Goal: Transaction & Acquisition: Purchase product/service

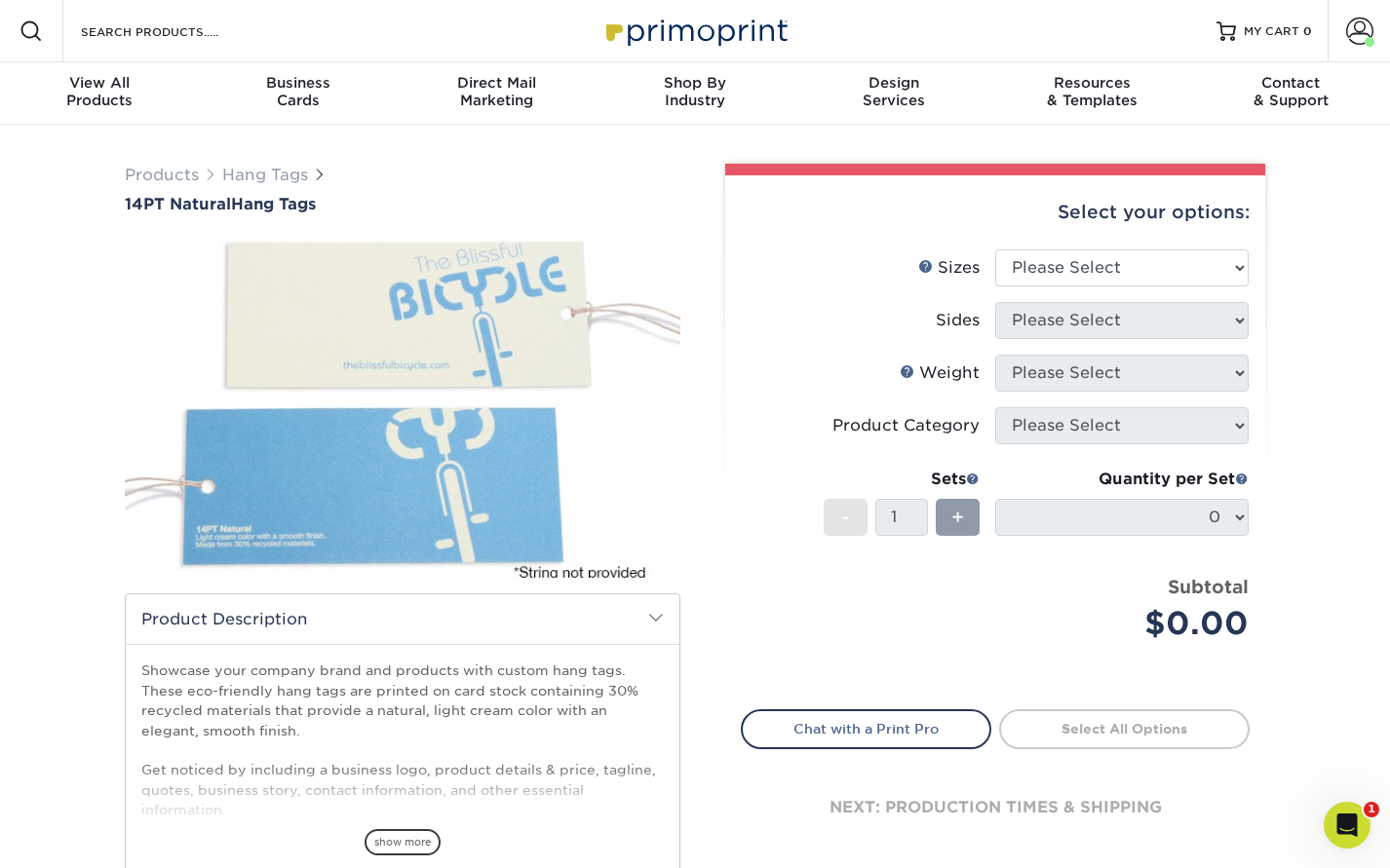
scroll to position [29, 0]
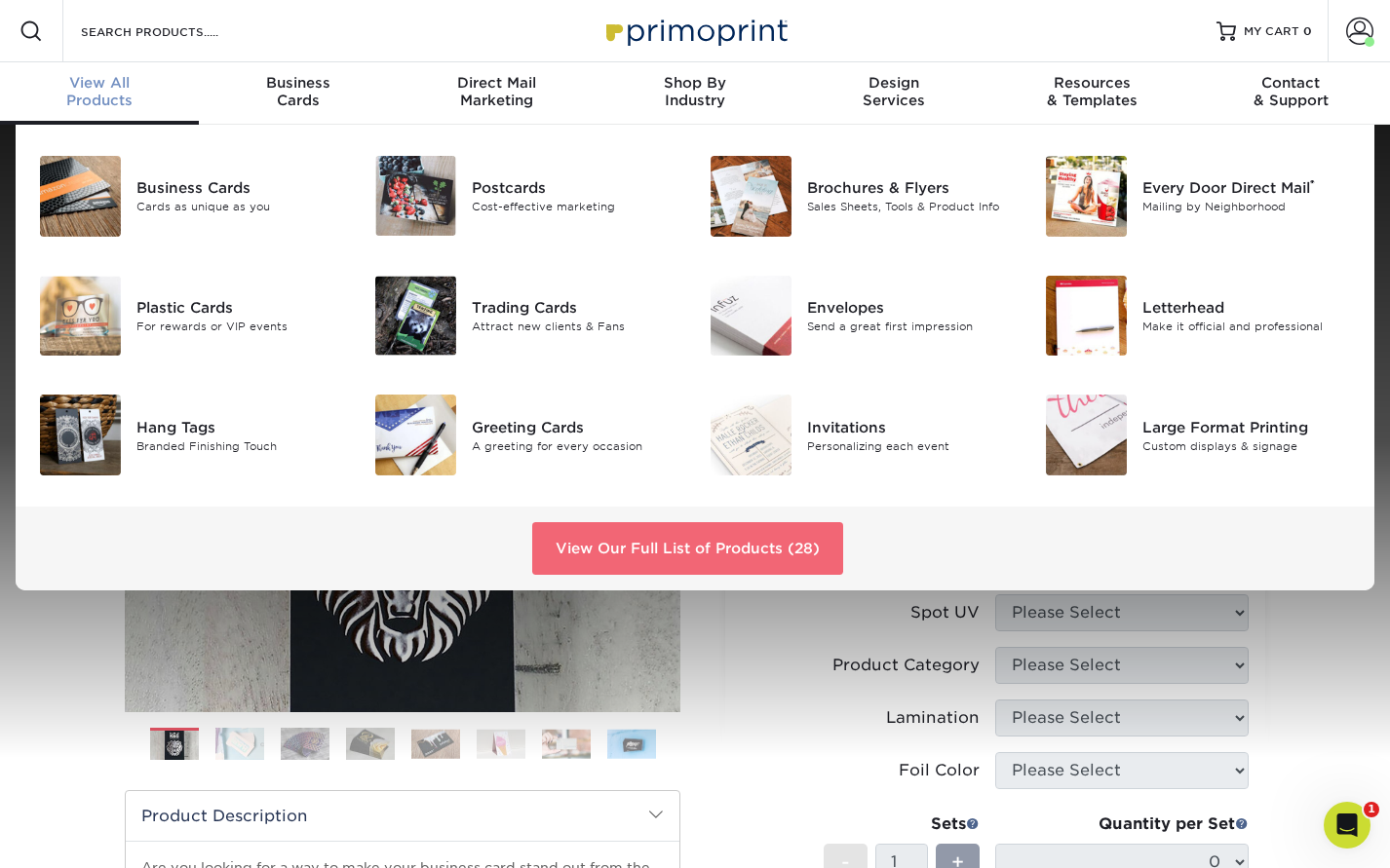
click at [715, 544] on link "View Our Full List of Products (28)" at bounding box center [687, 548] width 311 height 53
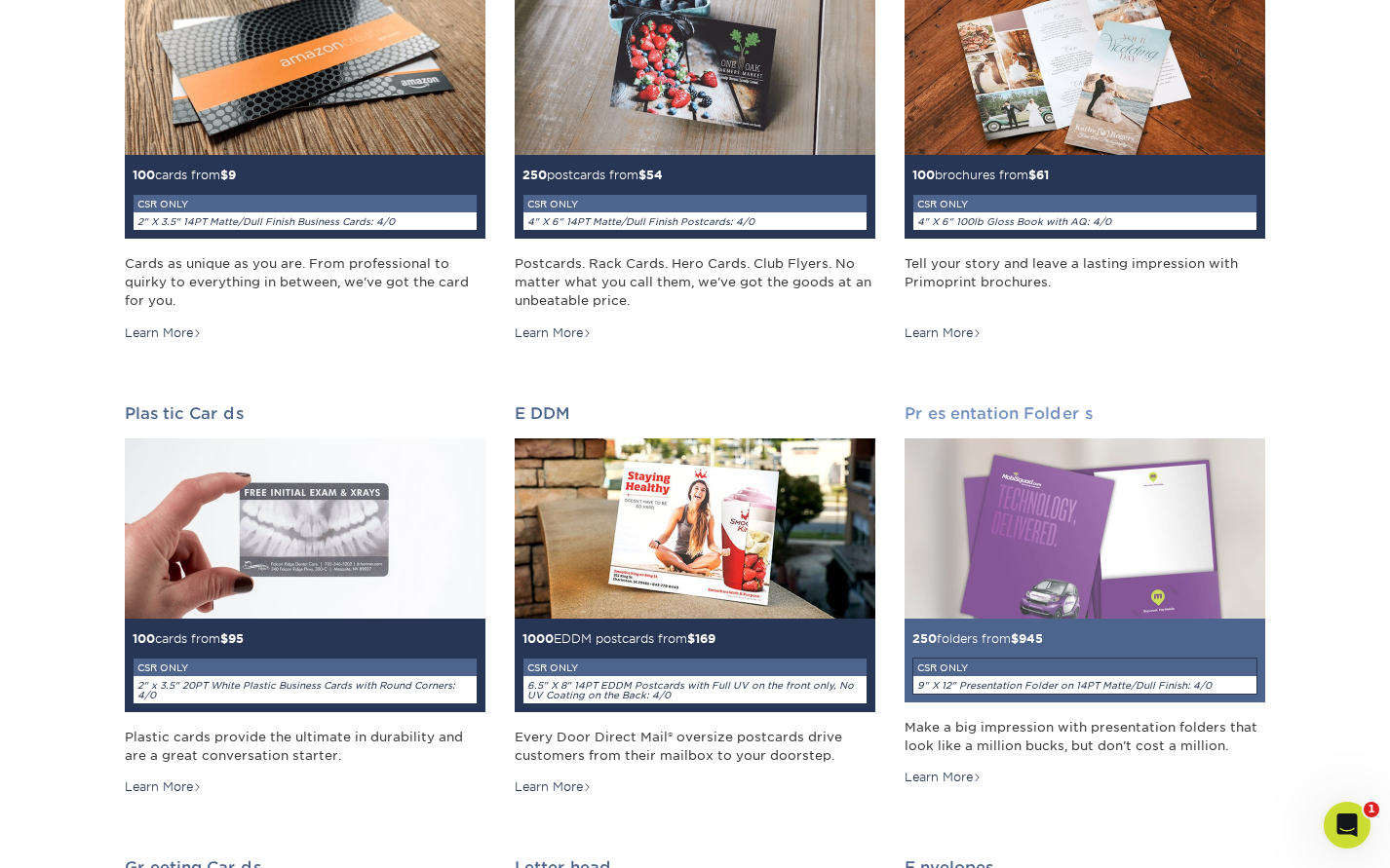
scroll to position [408, 0]
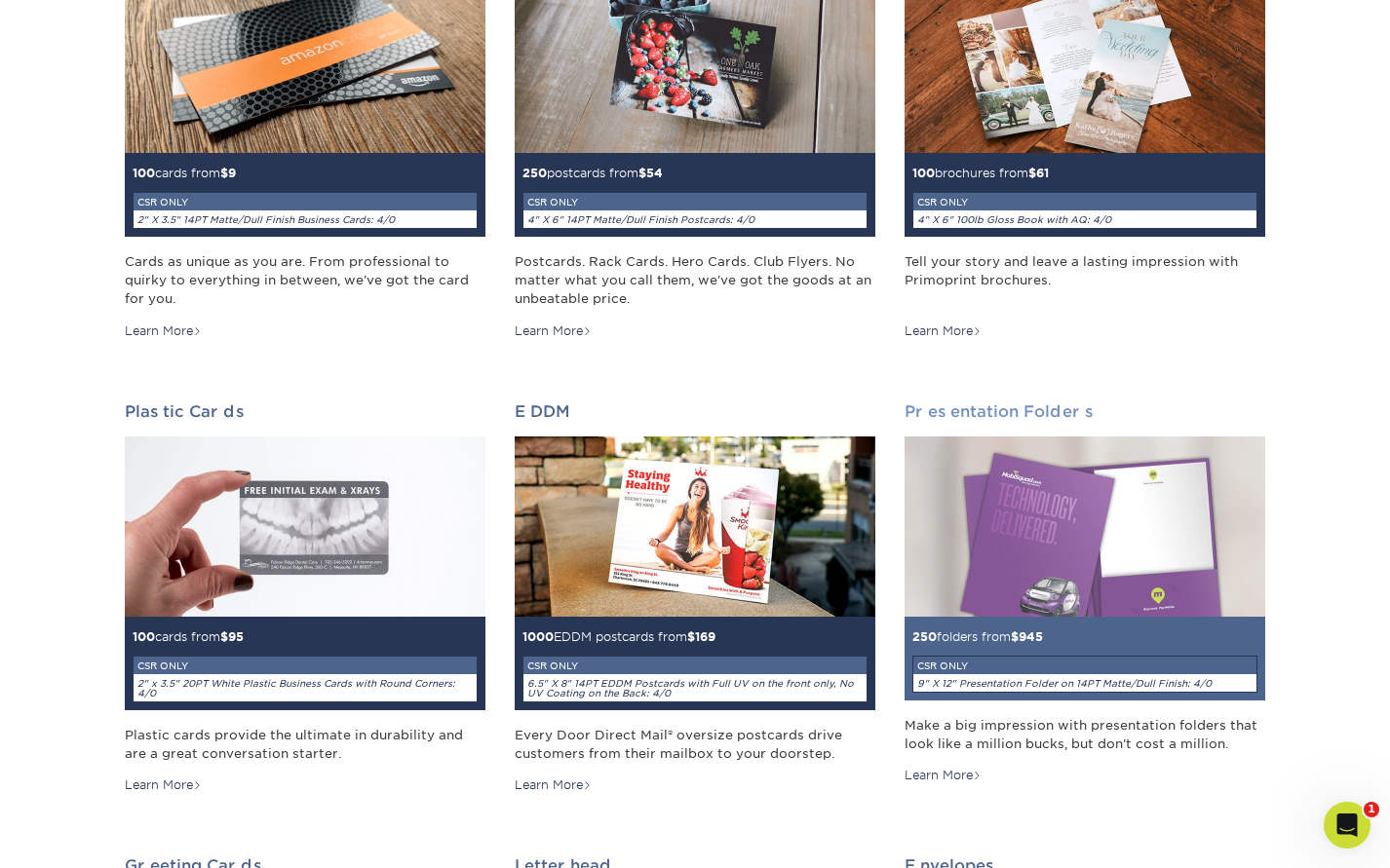
click at [1110, 570] on img at bounding box center [1084, 527] width 361 height 180
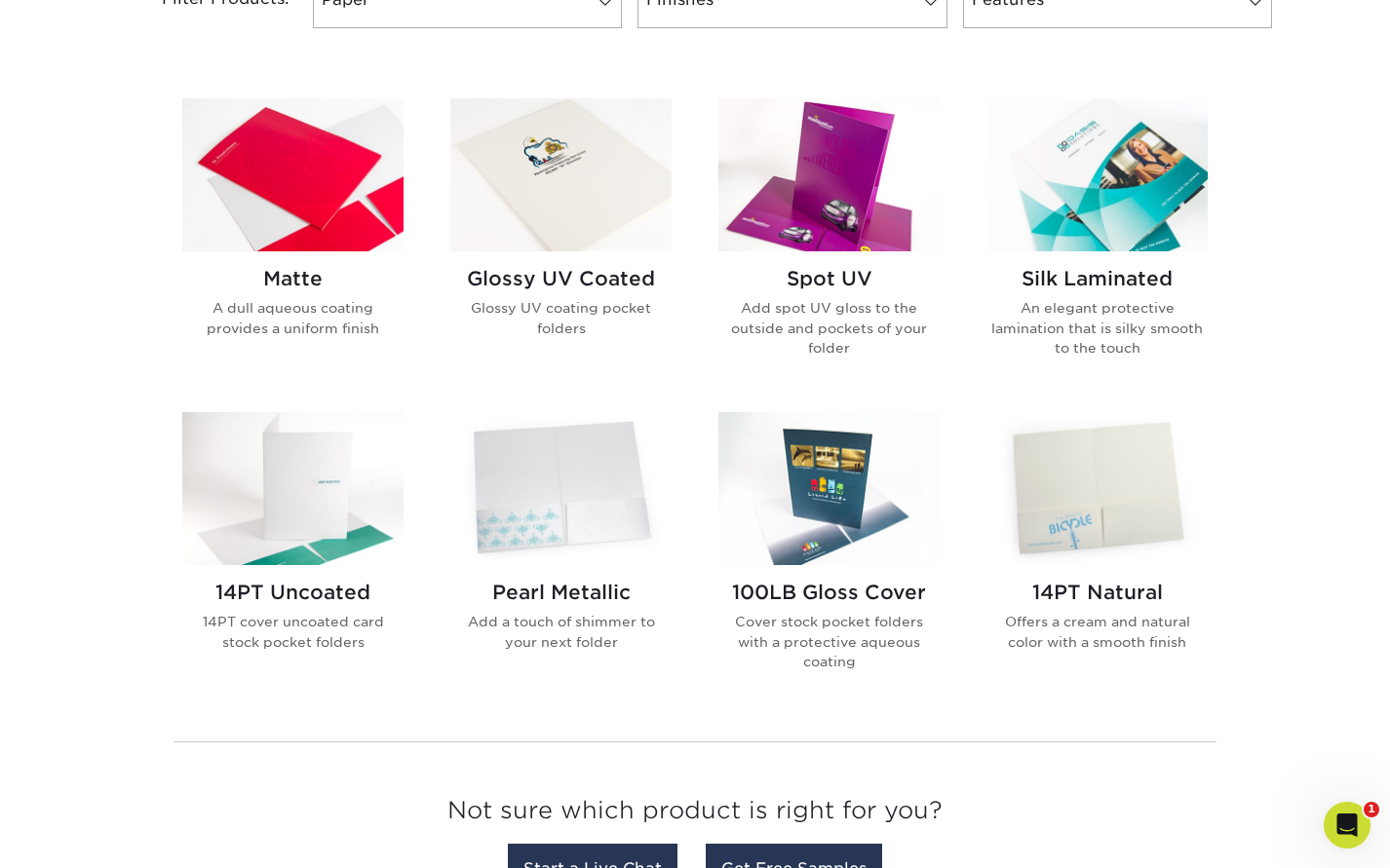
scroll to position [890, 0]
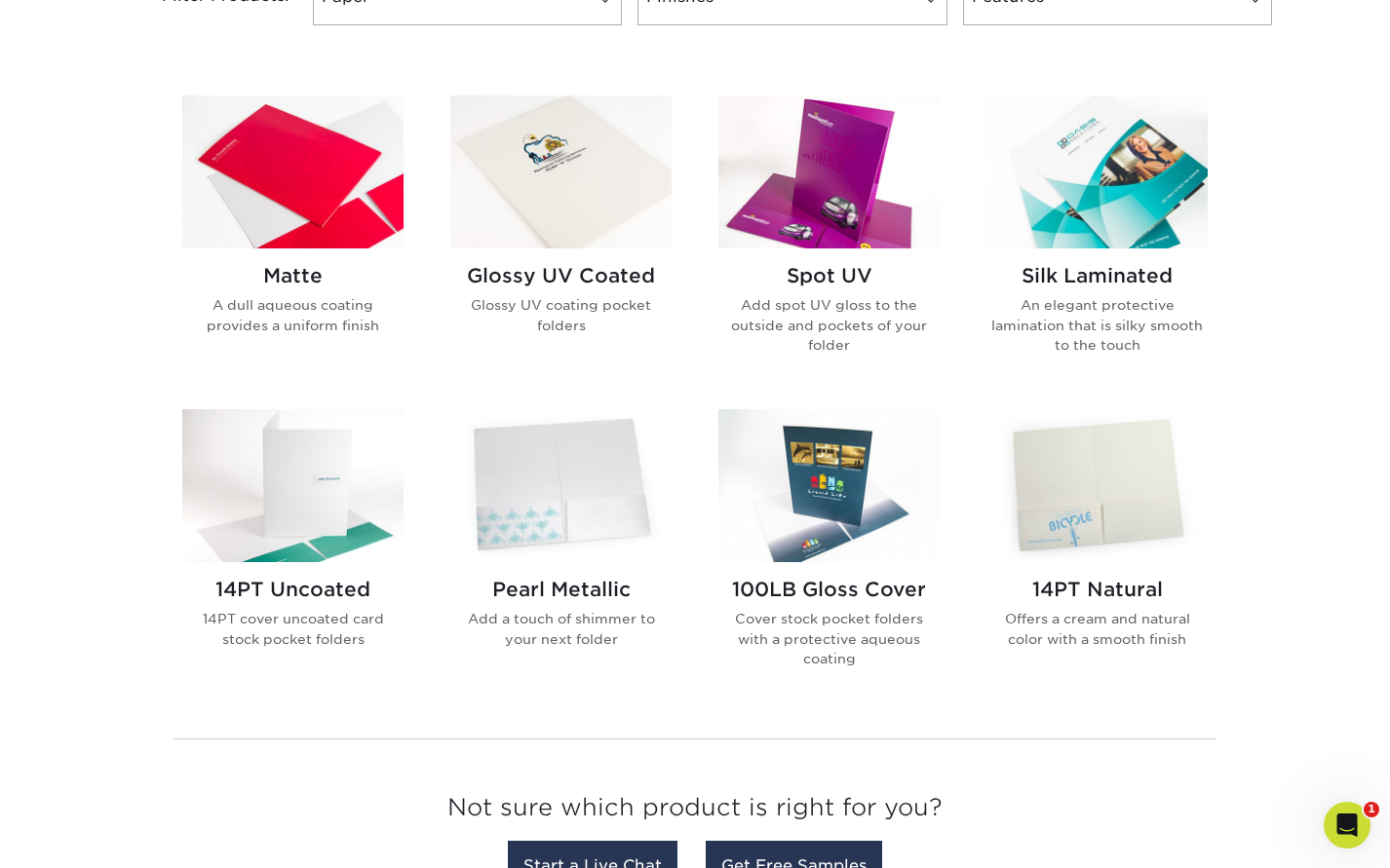
click at [276, 271] on h2 "Matte" at bounding box center [292, 276] width 221 height 23
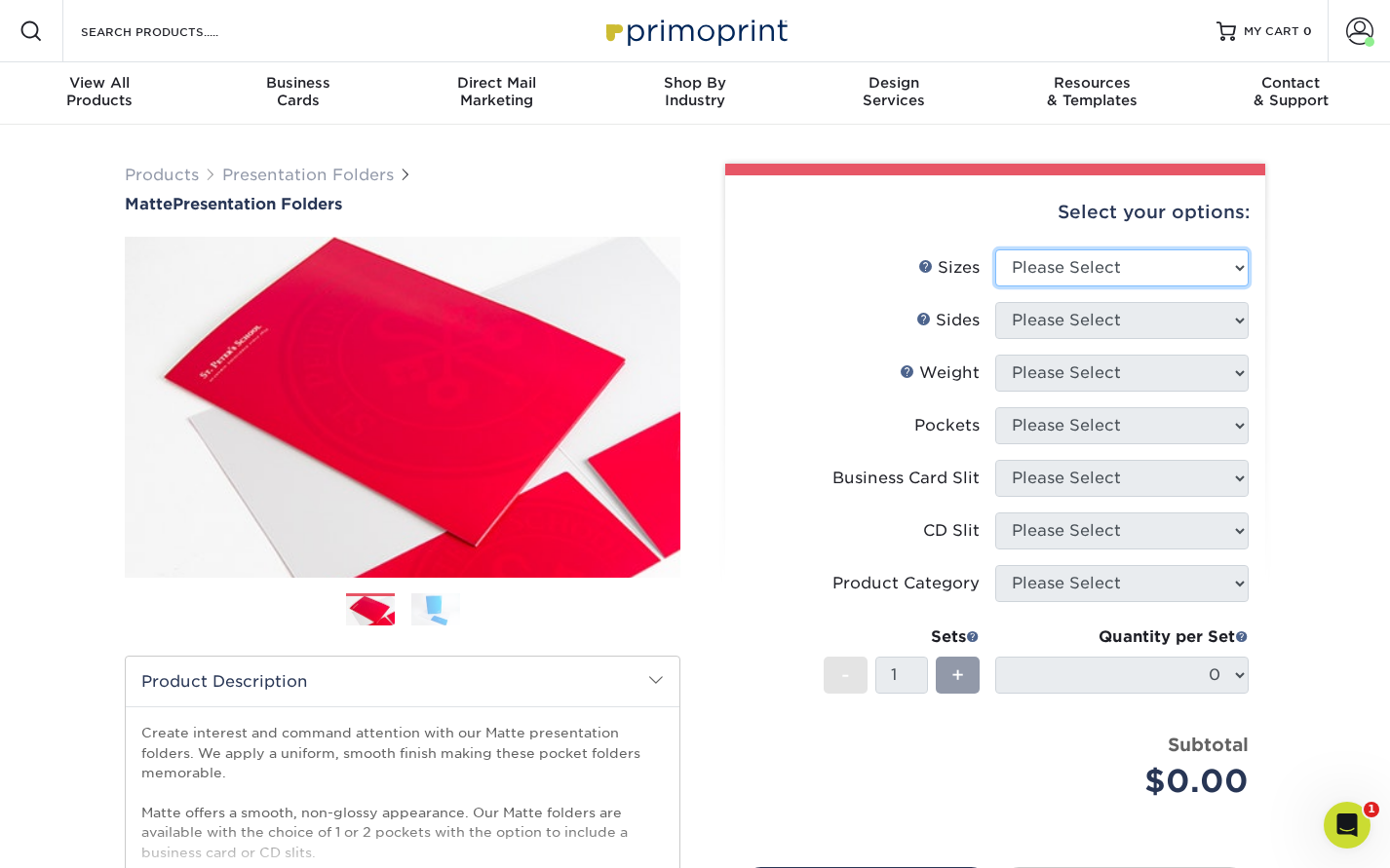
click at [1191, 258] on select "Please Select 6" x 9" 9" x 12"" at bounding box center [1121, 268] width 253 height 37
select select "6.00x9.00"
click at [995, 249] on select "Please Select 6" x 9" 9" x 12"" at bounding box center [1121, 268] width 253 height 37
click at [1173, 321] on select "Please Select Print Both Sides Print Front Only" at bounding box center [1121, 321] width 253 height 37
select select "13abbda7-1d64-4f25-8bb2-c179b224825d"
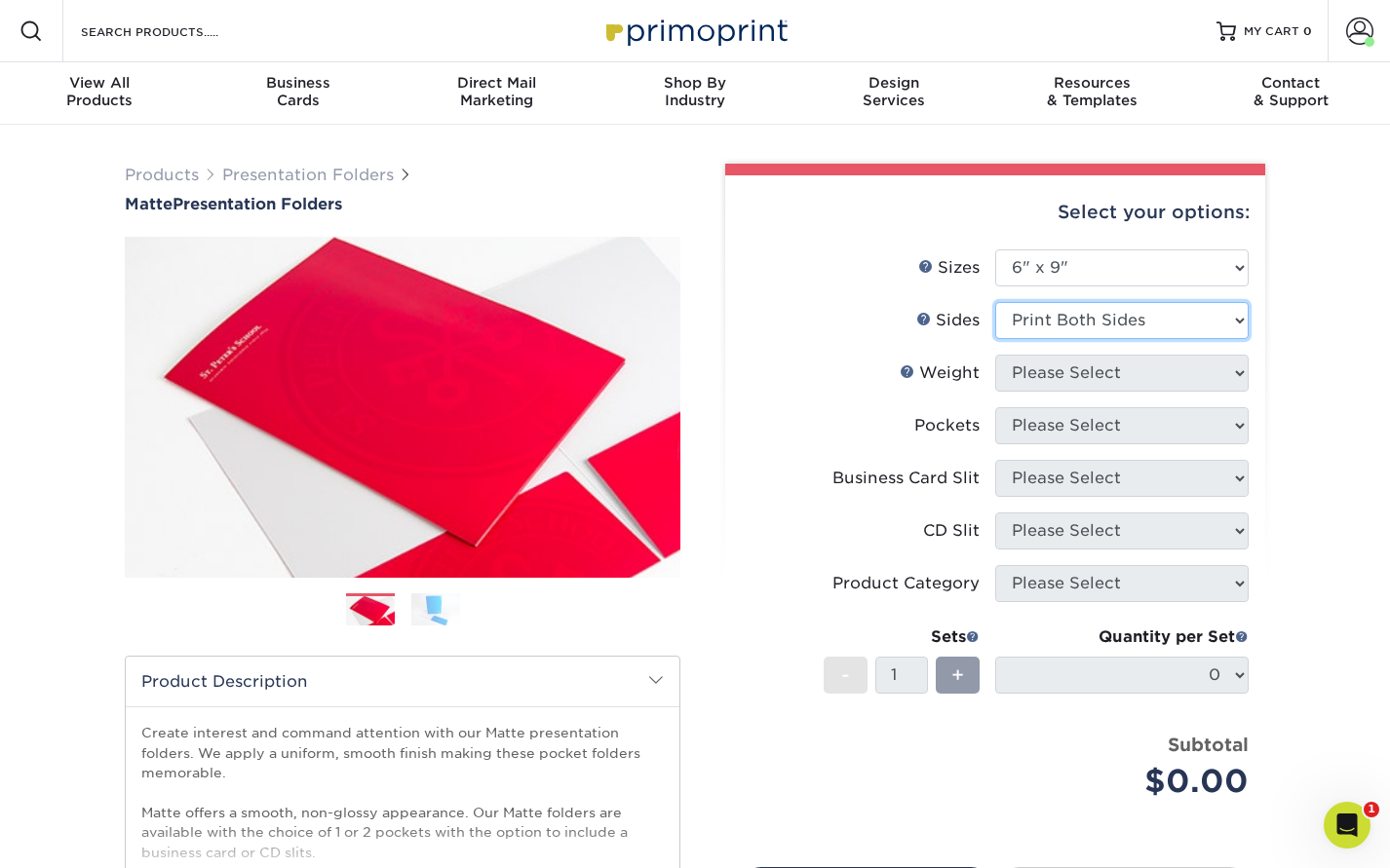
click at [995, 302] on select "Please Select Print Both Sides Print Front Only" at bounding box center [1121, 321] width 253 height 37
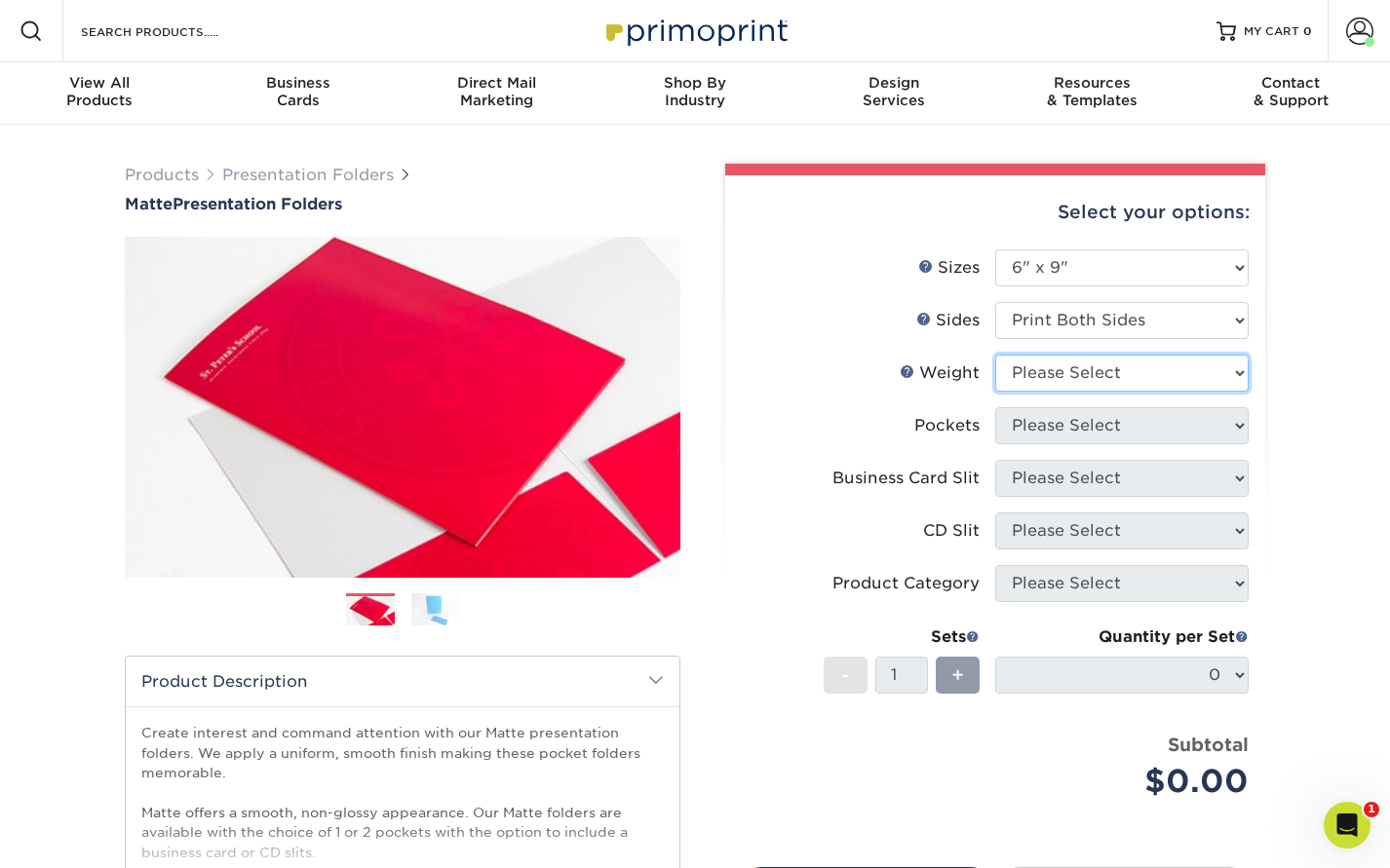
click at [1149, 370] on select "Please Select 14PT 16PT" at bounding box center [1121, 373] width 253 height 37
select select "16PT"
click at [995, 355] on select "Please Select 14PT 16PT" at bounding box center [1121, 373] width 253 height 37
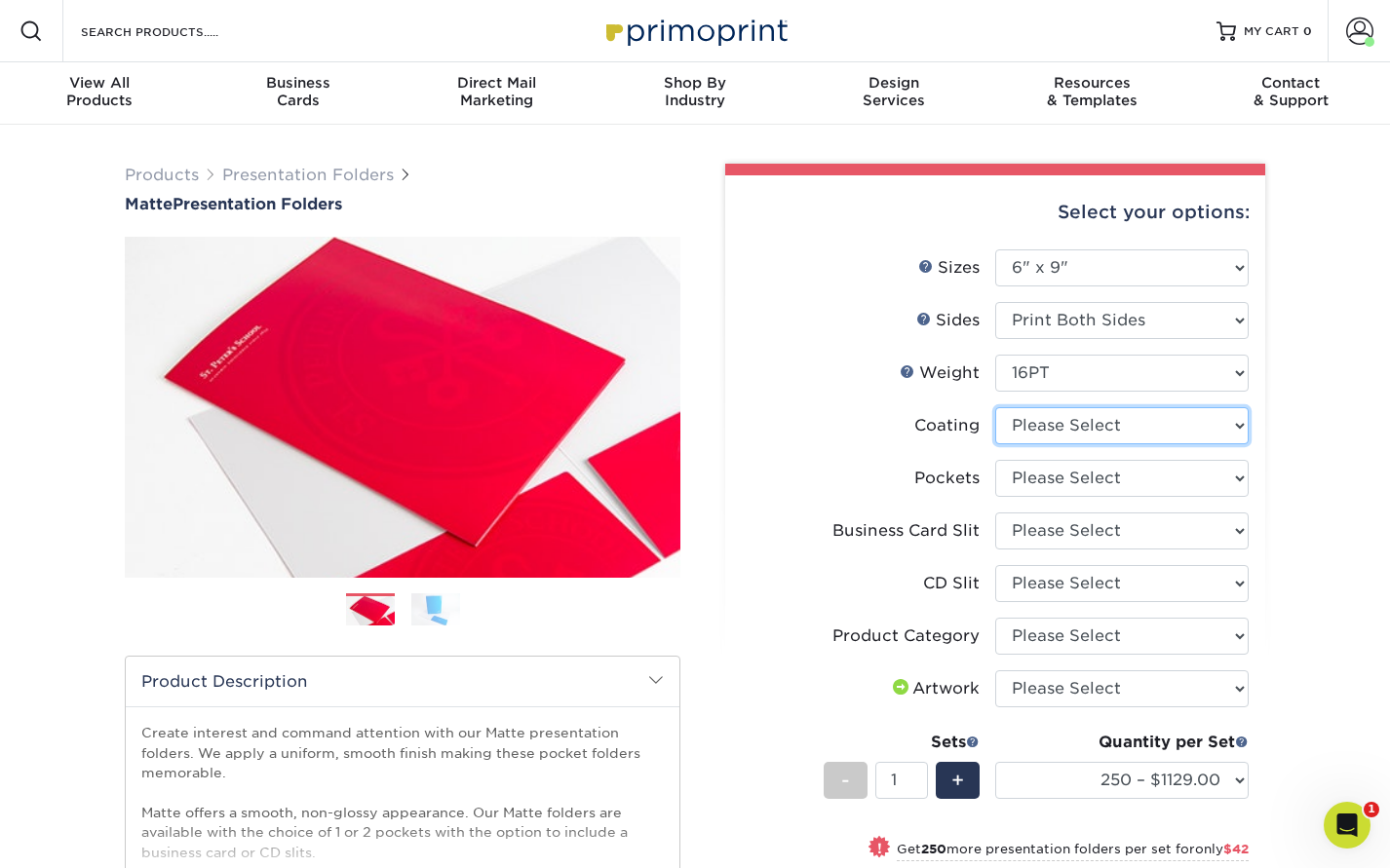
click at [1135, 428] on select at bounding box center [1121, 426] width 253 height 37
select select "121bb7b5-3b4d-429f-bd8d-bbf80e953313"
click at [995, 408] on select at bounding box center [1121, 426] width 253 height 37
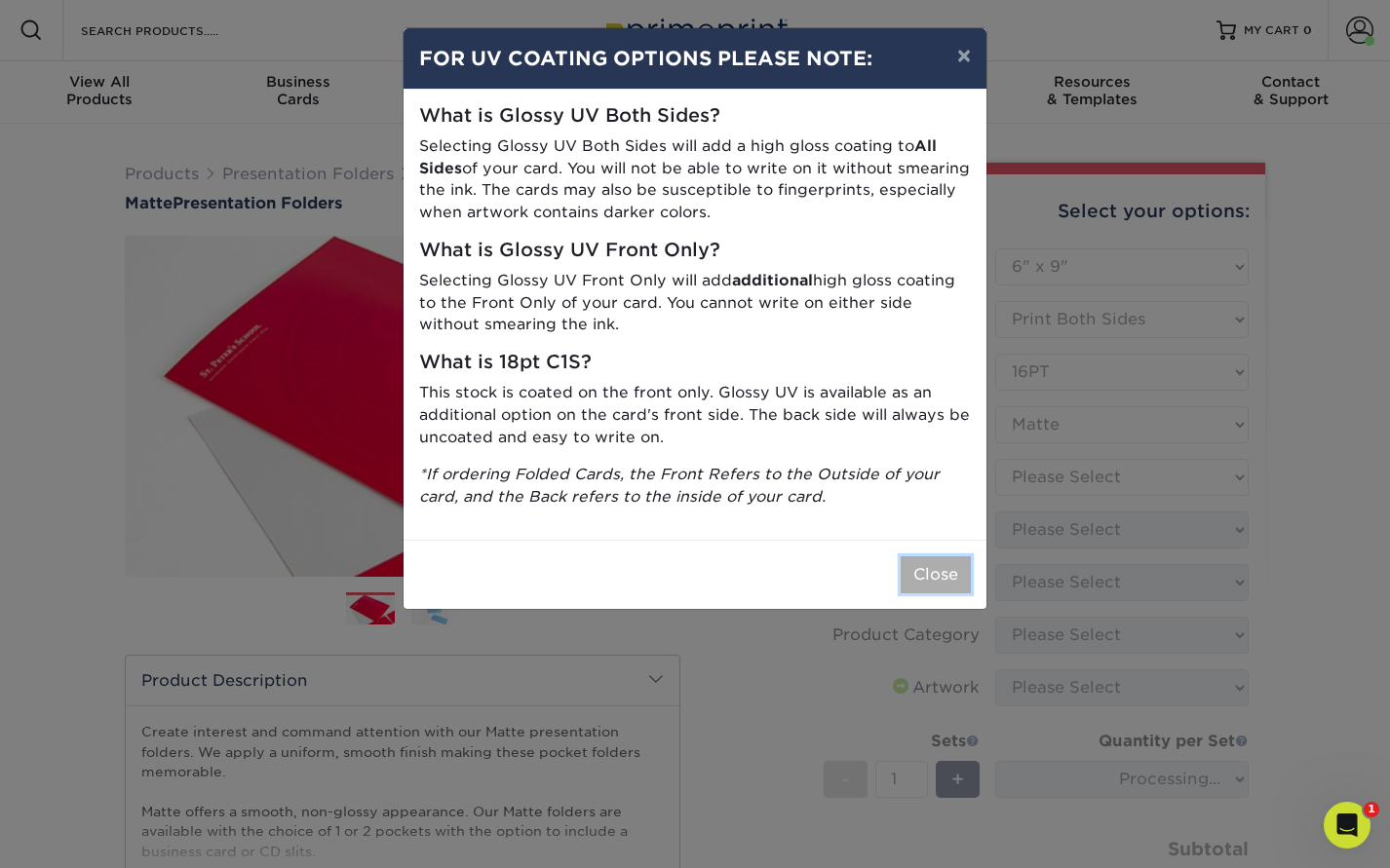
click at [943, 568] on button "Close" at bounding box center [935, 575] width 70 height 37
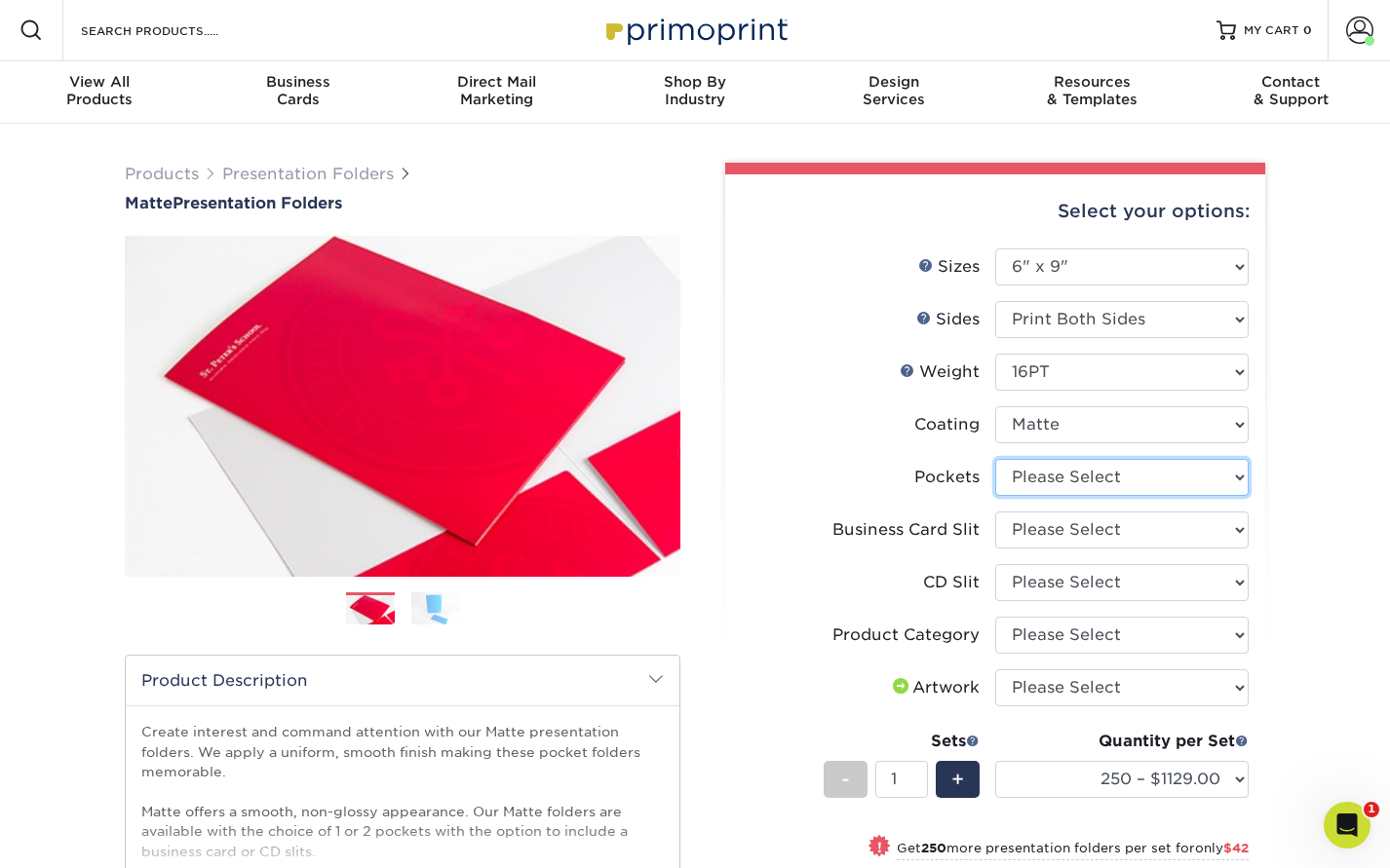
click at [1144, 479] on select "Please Select 1 Pocket on the Left (Front) Side 1 Pocket on the Right (Back) Si…" at bounding box center [1121, 478] width 253 height 37
select select "e8427203-e3c7-4640-a4e8-bae00c228d98"
click at [995, 459] on select "Please Select 1 Pocket on the Left (Front) Side 1 Pocket on the Right (Back) Si…" at bounding box center [1121, 478] width 253 height 37
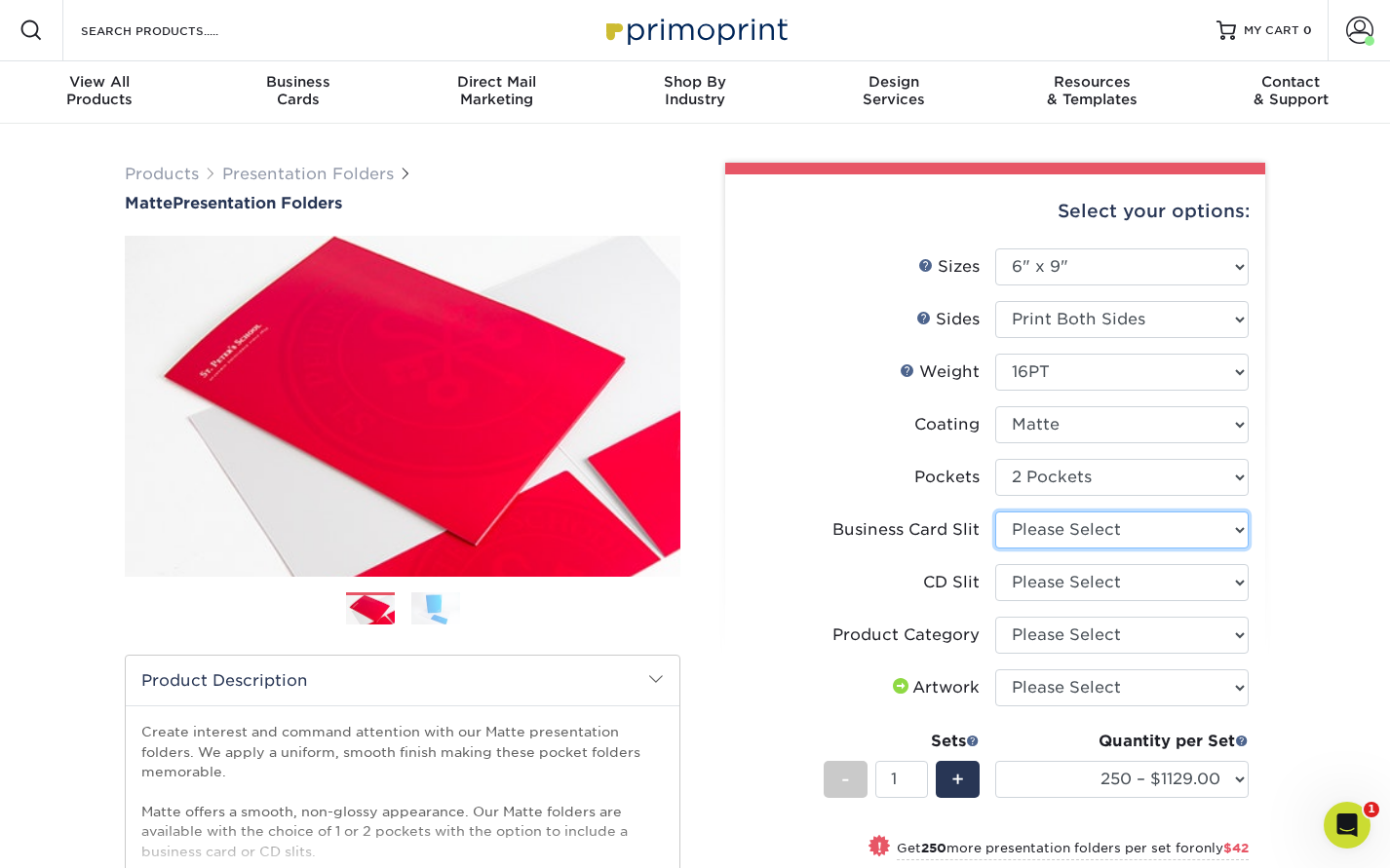
click at [1154, 537] on select "Please Select No Business Card Slits On Both Pockets - Horizontal On Both Pocke…" at bounding box center [1121, 530] width 253 height 37
select select "7e99cc7c-ff09-4e60-a1f6-bcfcb05688a6"
click at [995, 511] on select "Please Select No Business Card Slits On Both Pockets - Horizontal On Both Pocke…" at bounding box center [1121, 530] width 253 height 37
click at [1137, 580] on select "Please Select No CD Slit On the Left (Front) Pocket On the Right (Back) Pocket" at bounding box center [1121, 583] width 253 height 37
select select "a092264a-7428-4d8e-b024-417dbebc6e25"
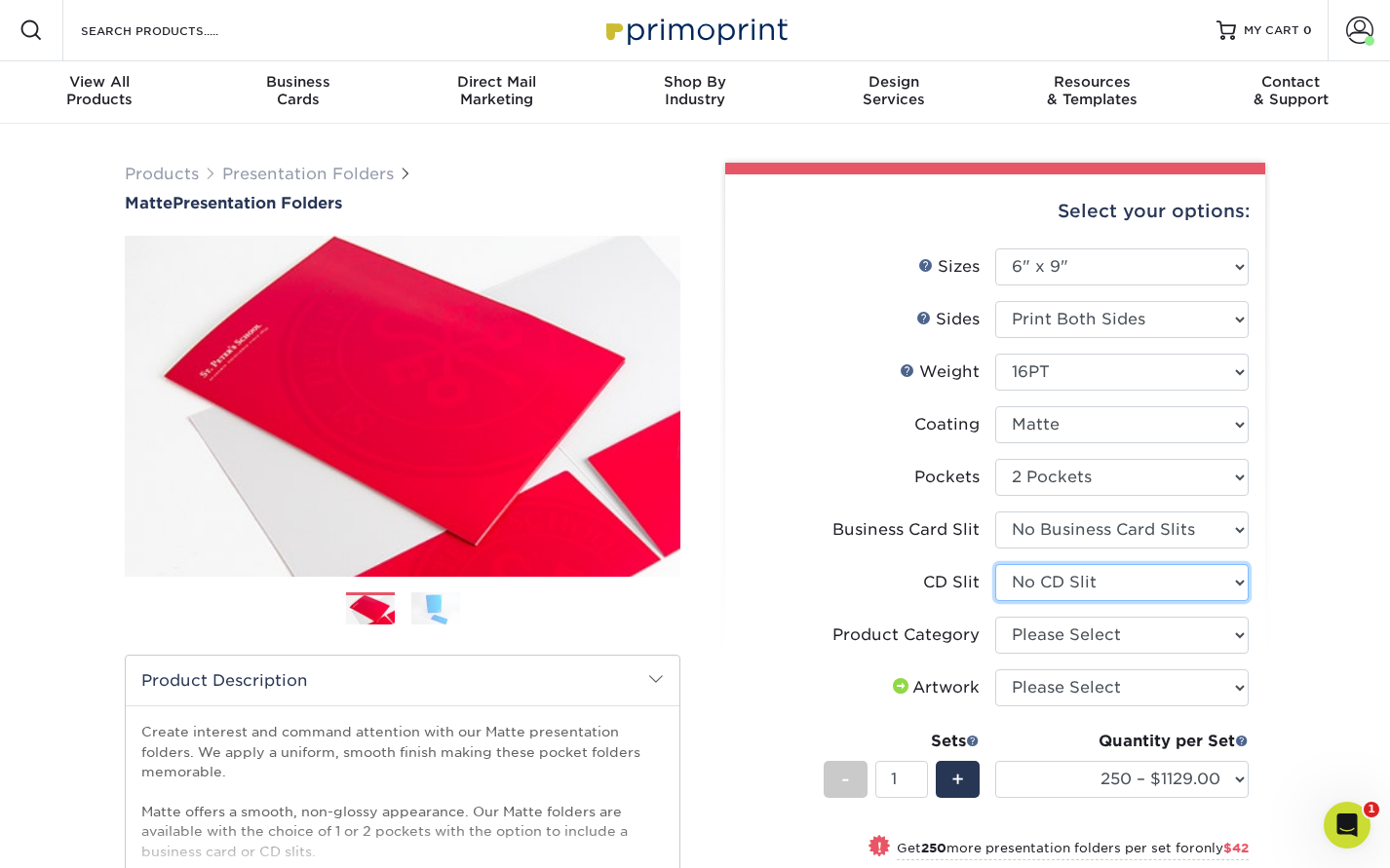
click at [995, 564] on select "Please Select No CD Slit On the Left (Front) Pocket On the Right (Back) Pocket" at bounding box center [1121, 583] width 253 height 37
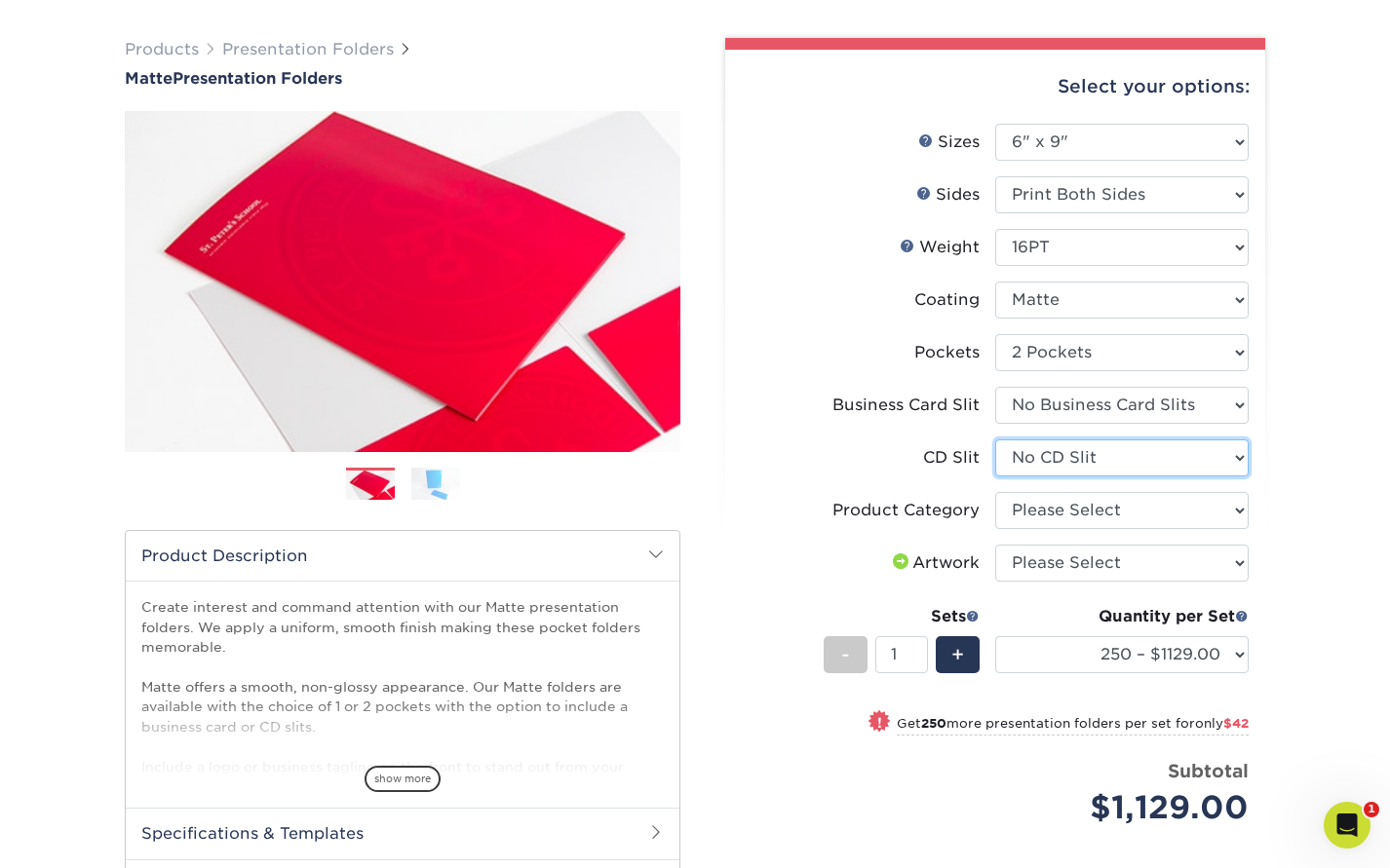
scroll to position [185, 0]
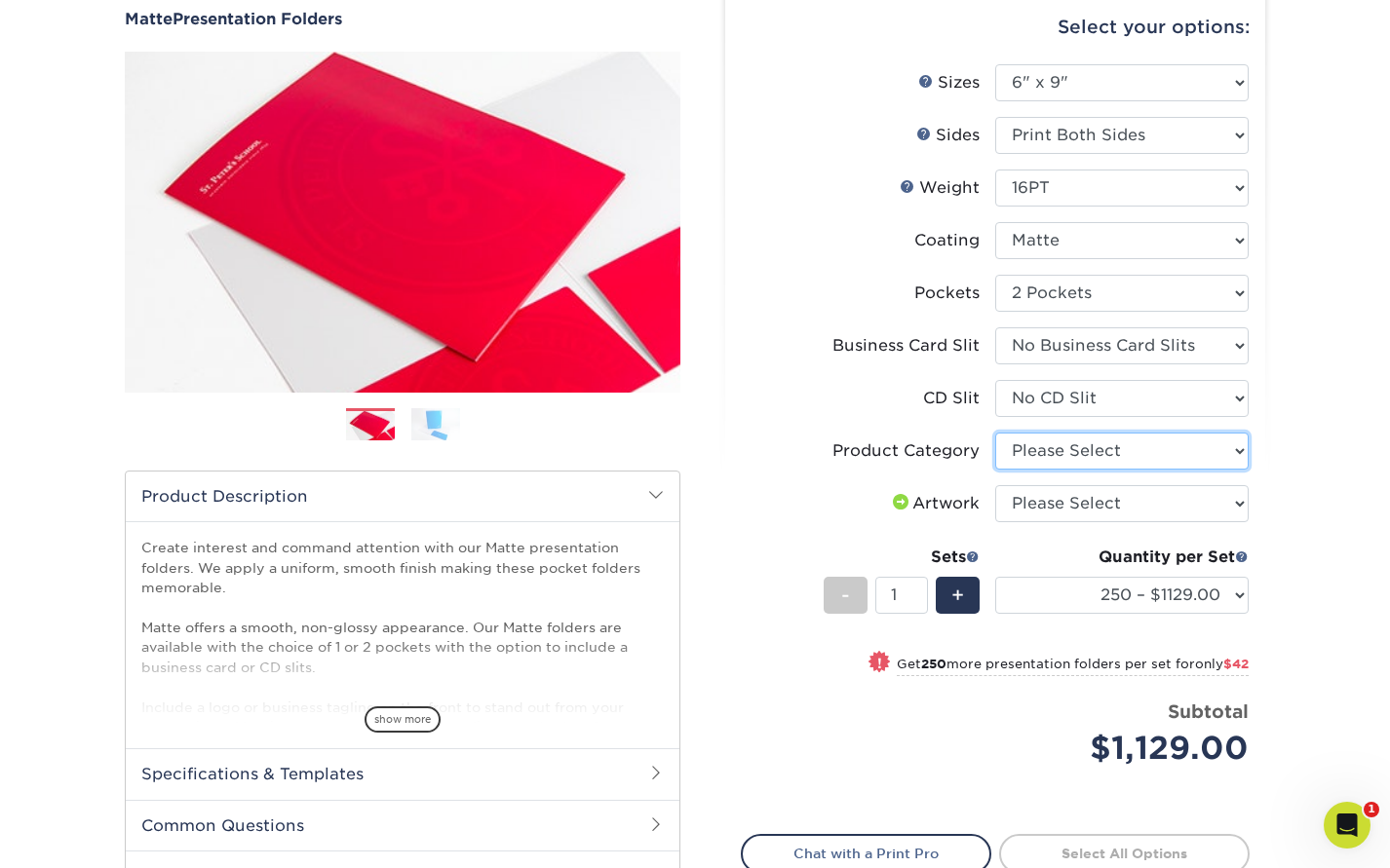
click at [1127, 456] on select "Please Select Presentation Folders" at bounding box center [1121, 452] width 253 height 37
select select "57f7a581-ec4a-49d7-930d-eb044a1d12ac"
click at [995, 433] on select "Please Select Presentation Folders" at bounding box center [1121, 452] width 253 height 37
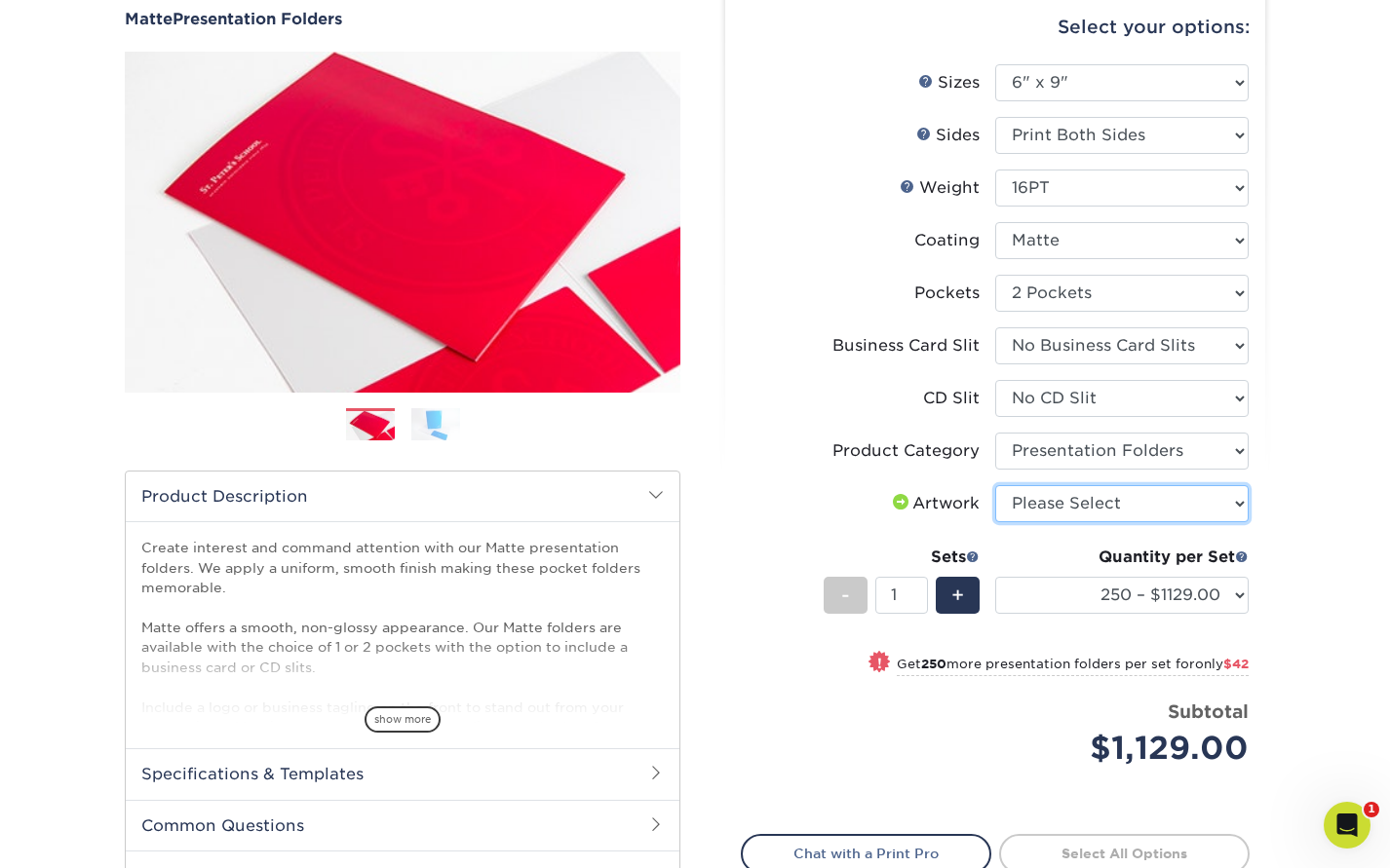
click at [1112, 489] on select "Please Select I will upload files I need a design - $75" at bounding box center [1121, 504] width 253 height 37
select select "upload"
click at [995, 486] on select "Please Select I will upload files I need a design - $75" at bounding box center [1121, 504] width 253 height 37
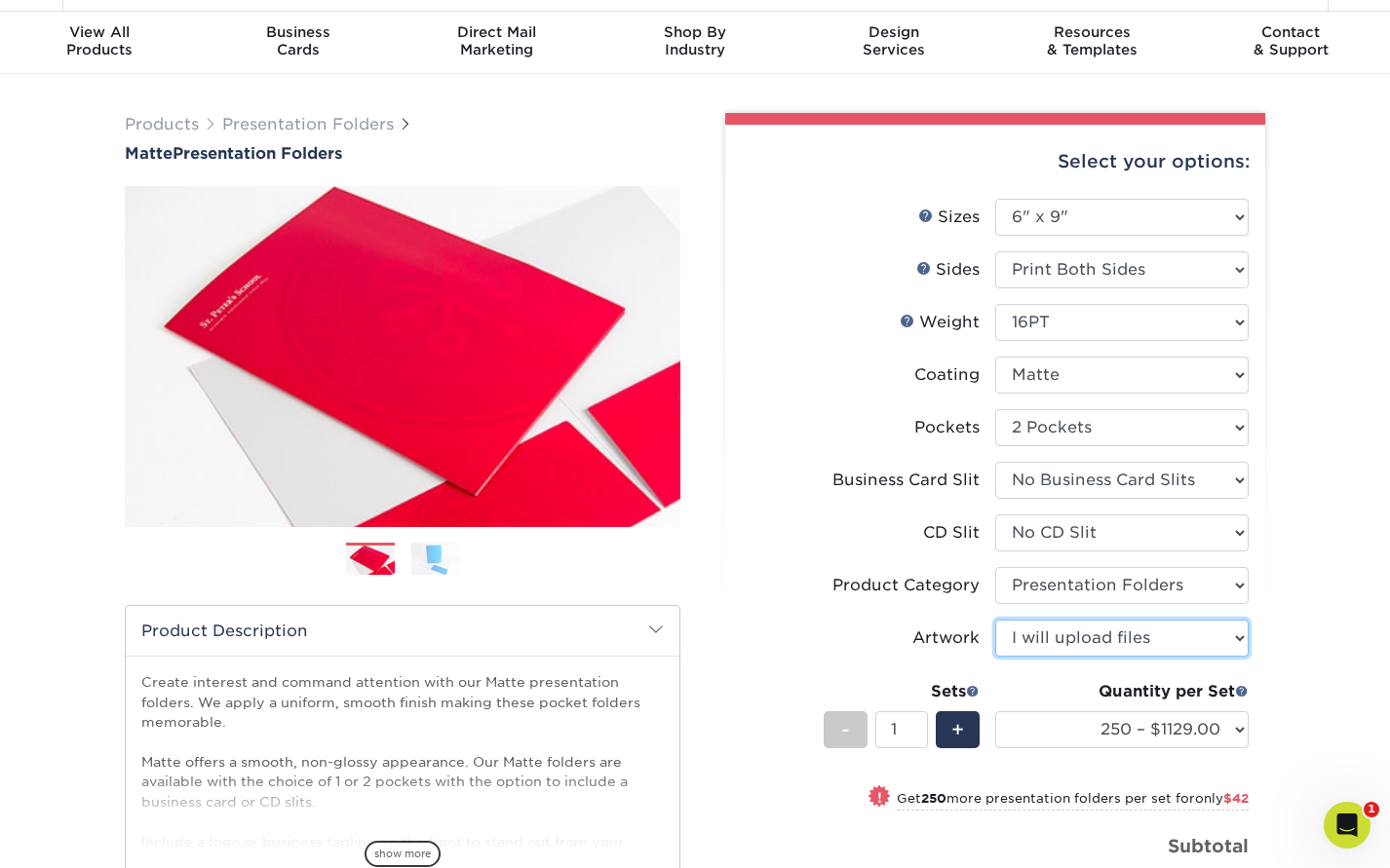
scroll to position [49, 0]
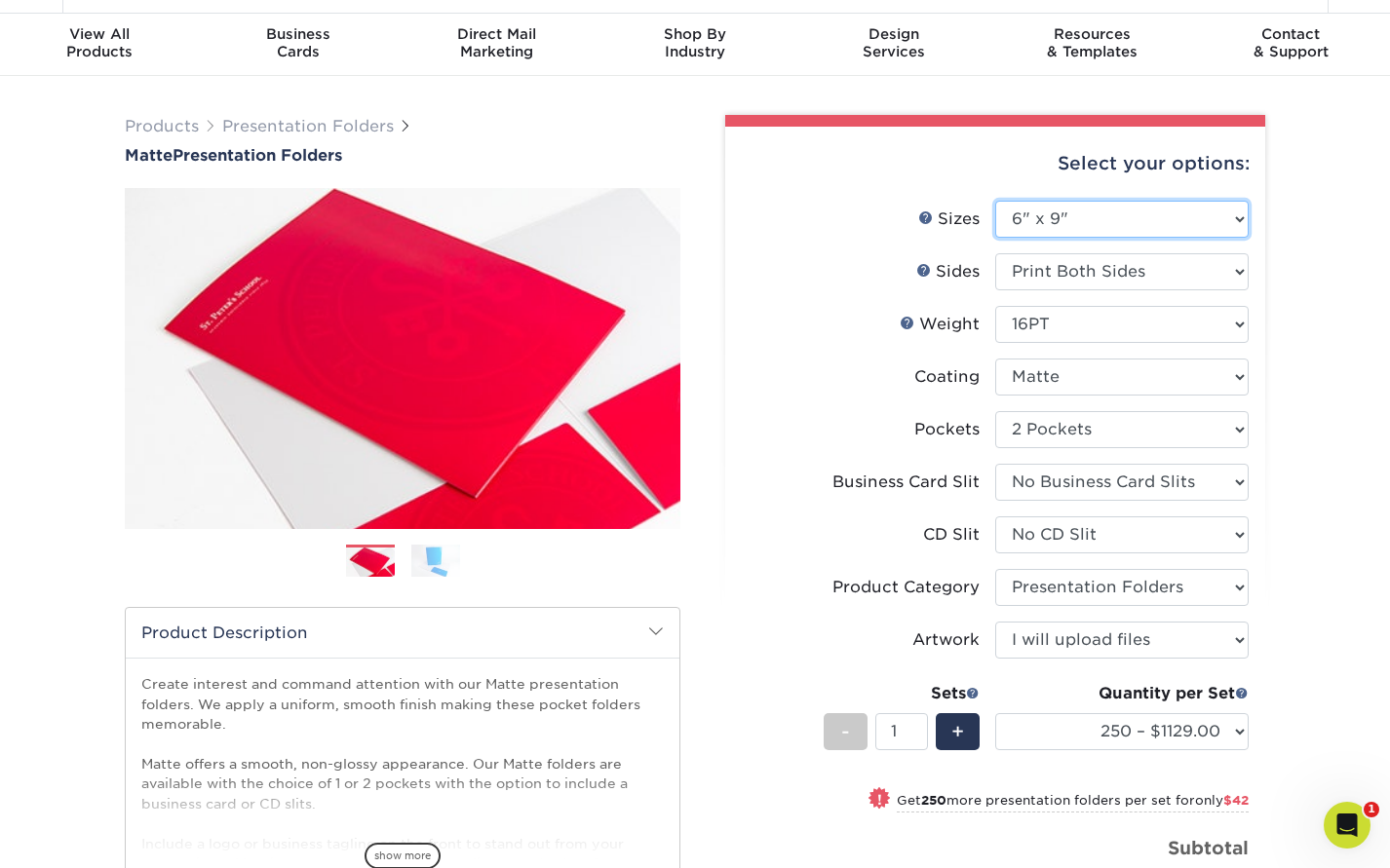
click at [1062, 210] on select "Please Select 6" x 9" 9" x 12"" at bounding box center [1121, 219] width 253 height 37
select select "9.00x12.00"
click at [995, 200] on select "Please Select 6" x 9" 9" x 12"" at bounding box center [1121, 219] width 253 height 37
select select "-1"
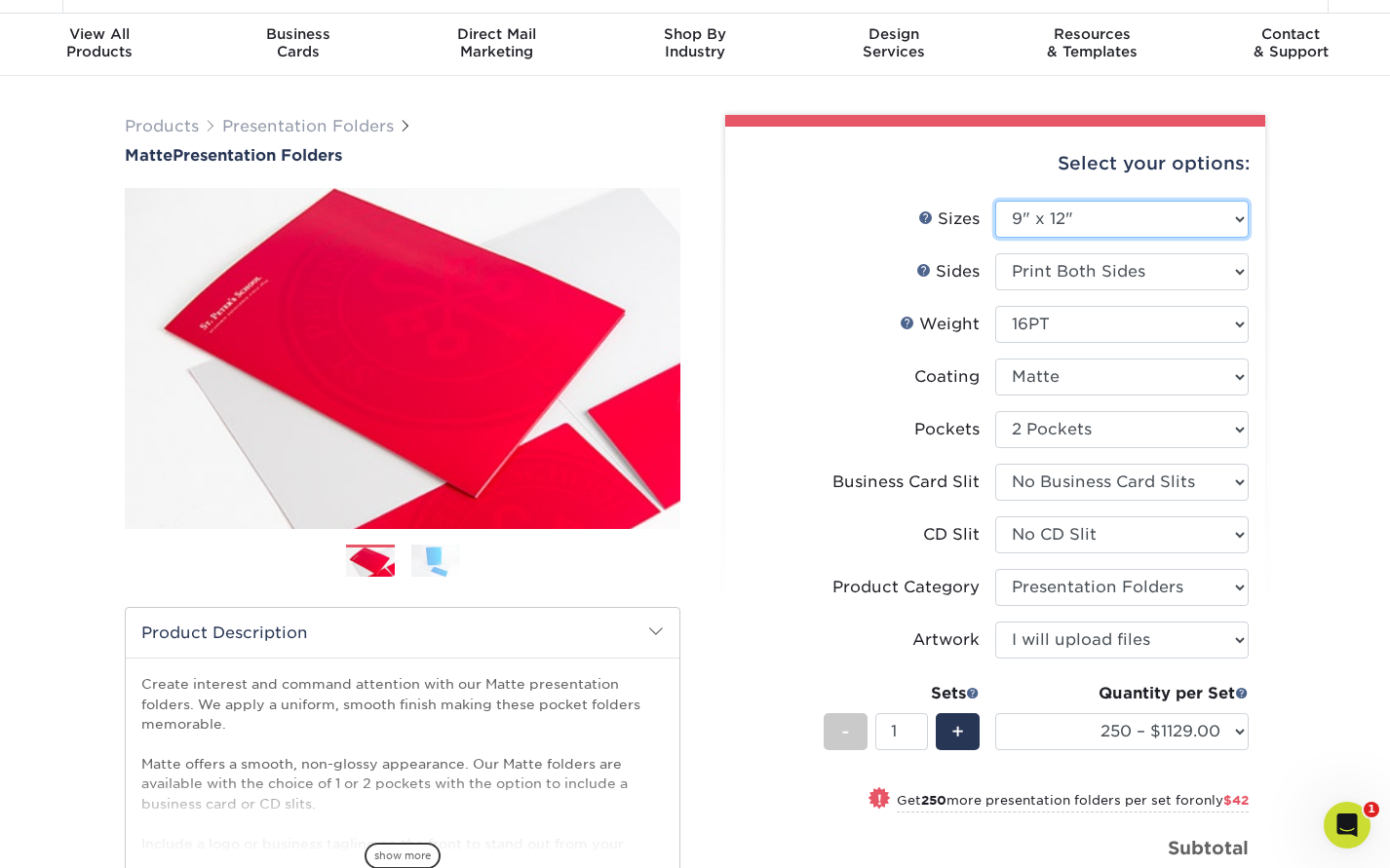
select select "-1"
select select
select select "-1"
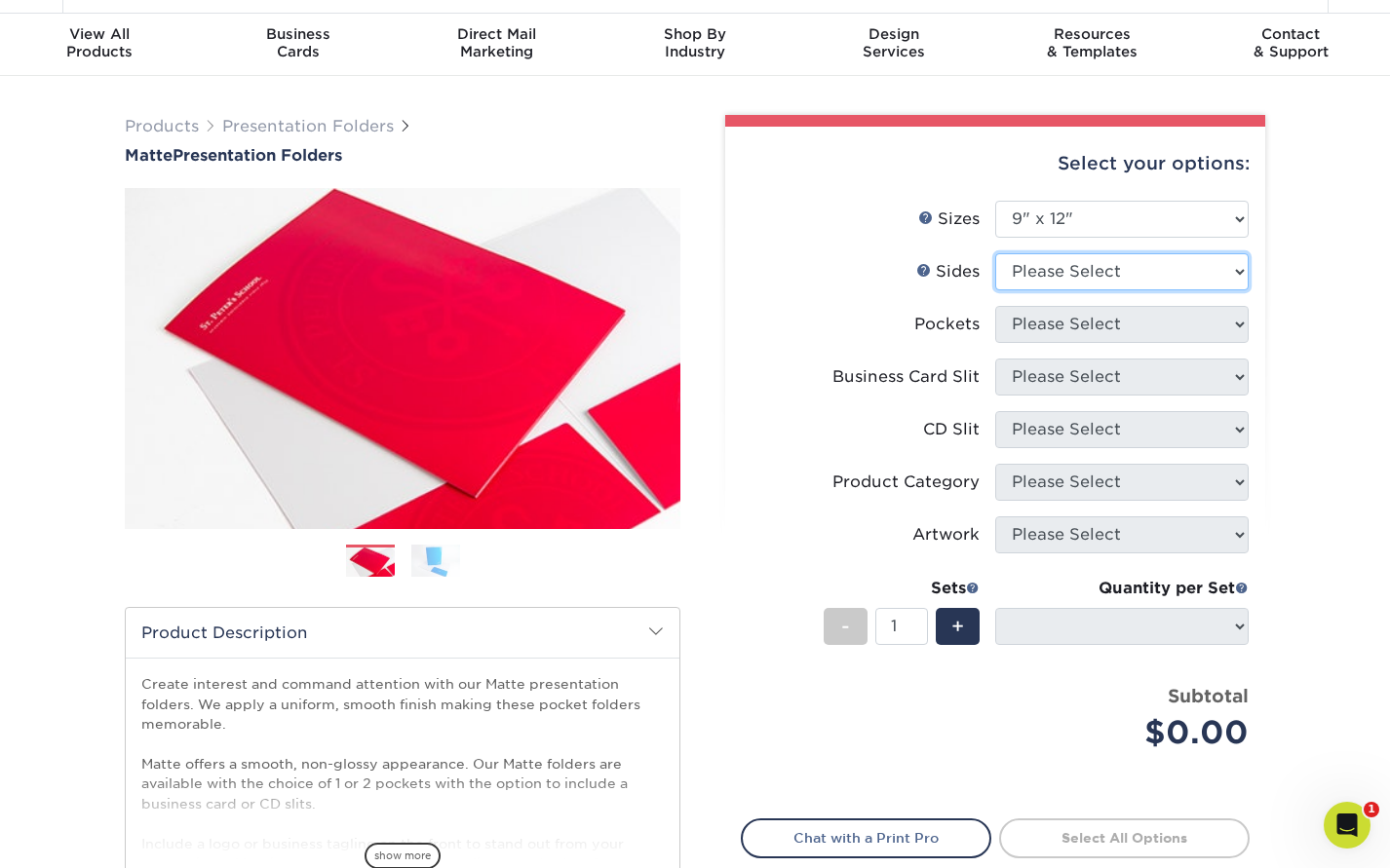
click at [1047, 265] on select "Please Select Print Both Sides Print Front Only" at bounding box center [1121, 272] width 253 height 37
select select "13abbda7-1d64-4f25-8bb2-c179b224825d"
click at [995, 253] on select "Please Select Print Both Sides Print Front Only" at bounding box center [1121, 272] width 253 height 37
select select
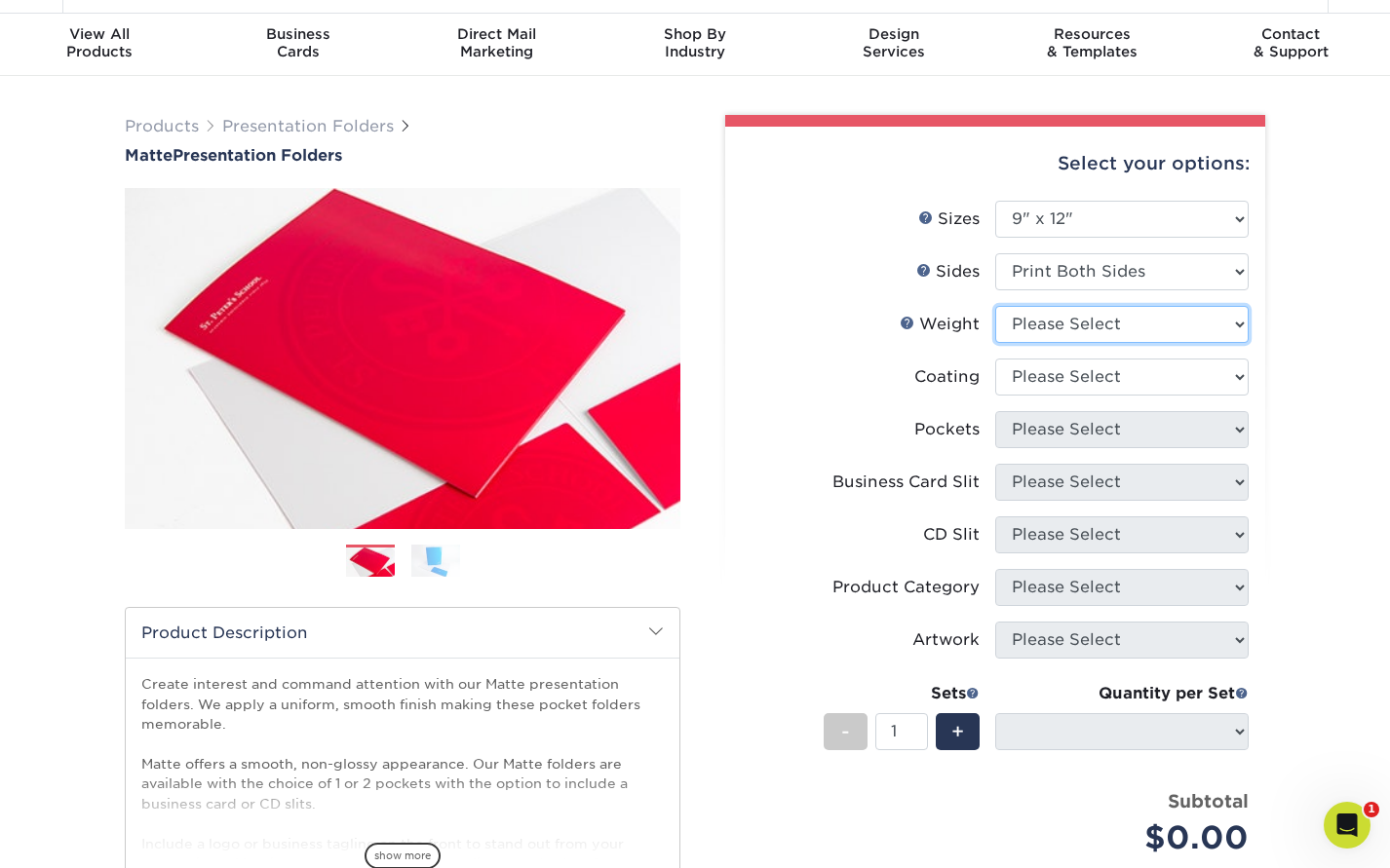
click at [1066, 320] on select "Please Select 14PT 16PT" at bounding box center [1121, 325] width 253 height 37
select select "16PT"
click at [995, 306] on select "Please Select 14PT 16PT" at bounding box center [1121, 325] width 253 height 37
select select "-1"
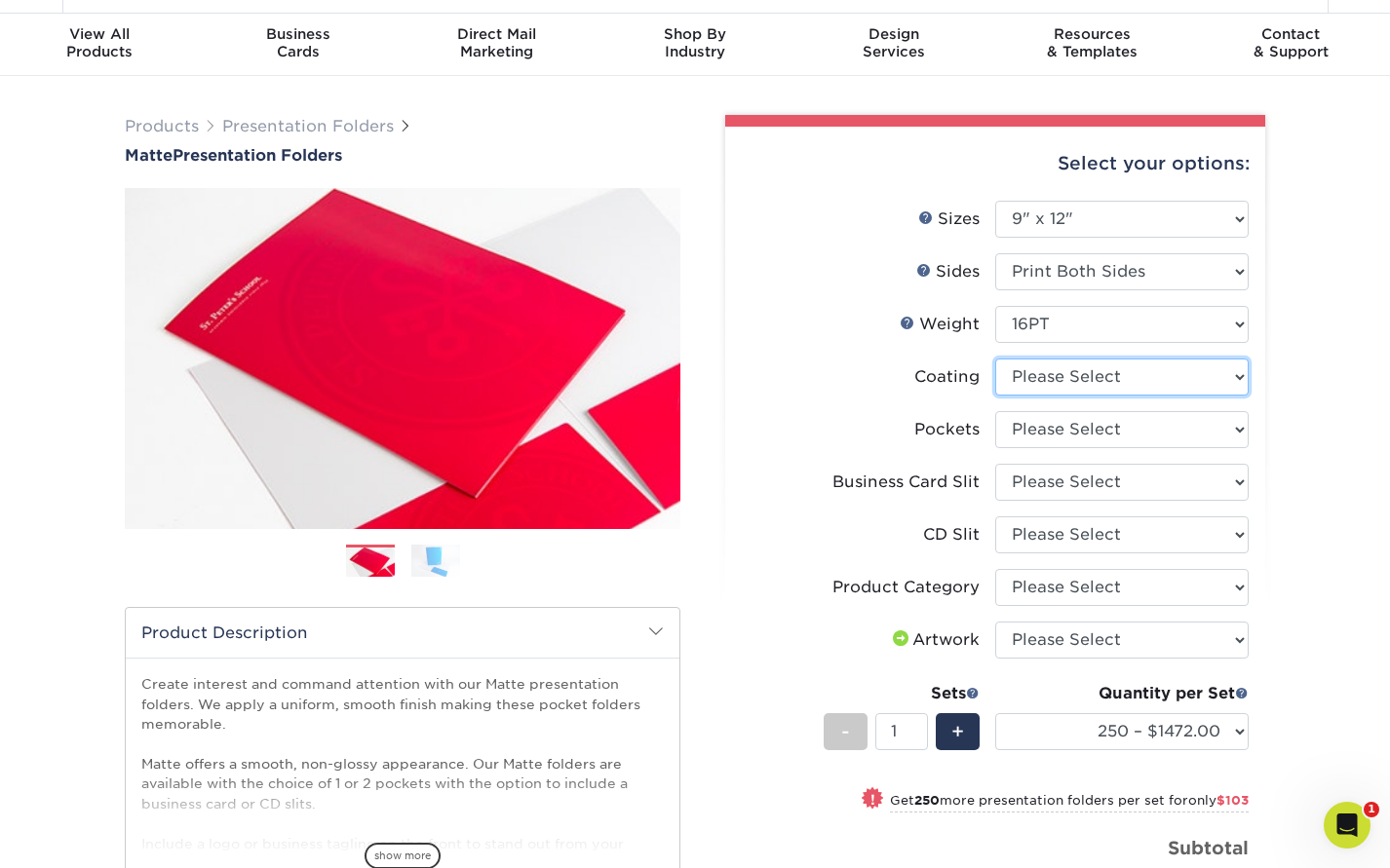
click at [1103, 373] on select at bounding box center [1121, 377] width 253 height 37
select select "121bb7b5-3b4d-429f-bd8d-bbf80e953313"
click at [995, 359] on select at bounding box center [1121, 377] width 253 height 37
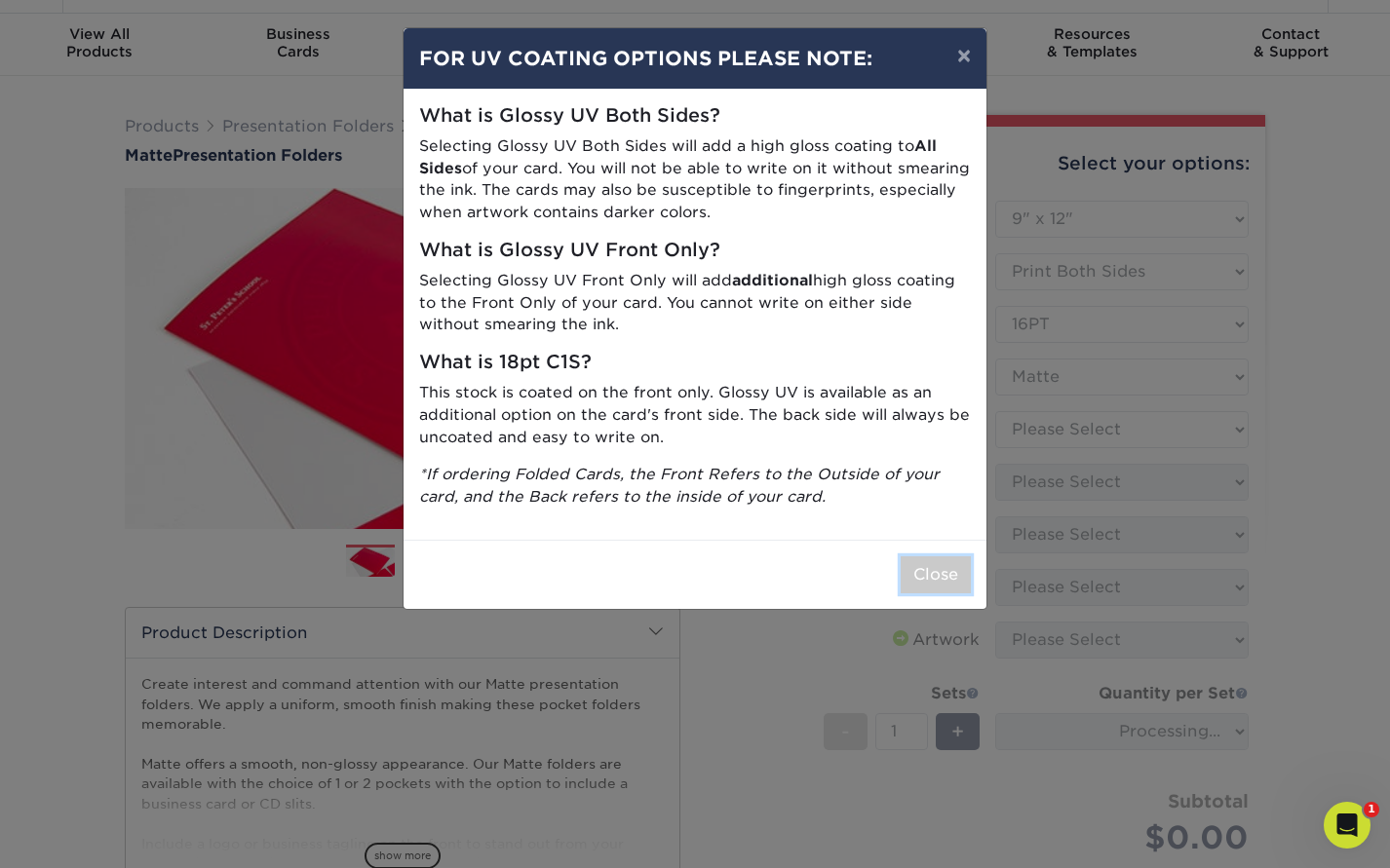
click at [943, 568] on button "Close" at bounding box center [935, 575] width 70 height 37
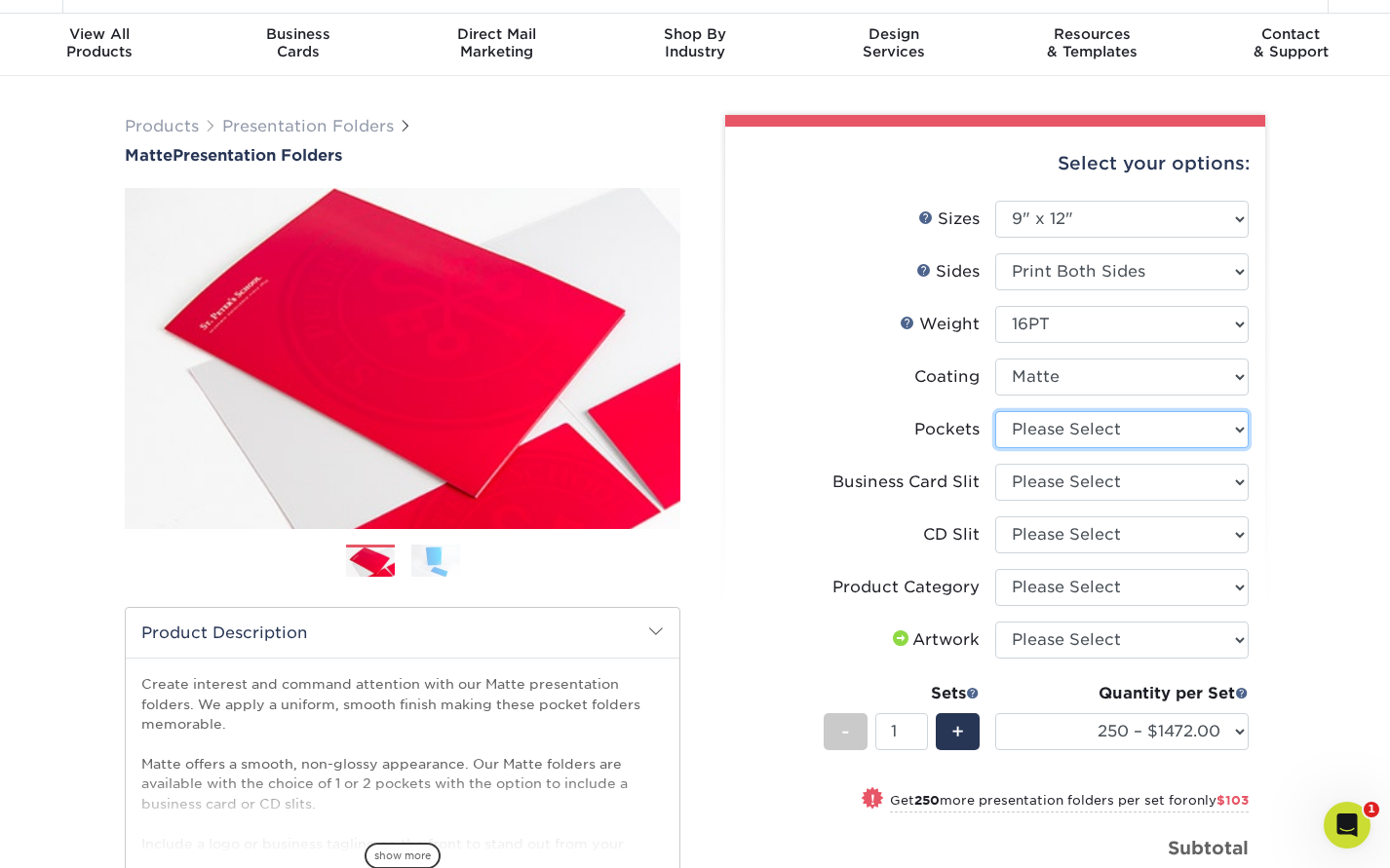
click at [1062, 433] on select "Please Select 1 Pocket on the Left (Front) Side 1 Pocket on the Right (Back) Si…" at bounding box center [1121, 430] width 253 height 37
select select "e8427203-e3c7-4640-a4e8-bae00c228d98"
click at [995, 412] on select "Please Select 1 Pocket on the Left (Front) Side 1 Pocket on the Right (Back) Si…" at bounding box center [1121, 430] width 253 height 37
click at [1069, 489] on select "Please Select No Business Card Slits On Both Pockets - Horizontal On Both Pocke…" at bounding box center [1121, 483] width 253 height 37
select select "7e99cc7c-ff09-4e60-a1f6-bcfcb05688a6"
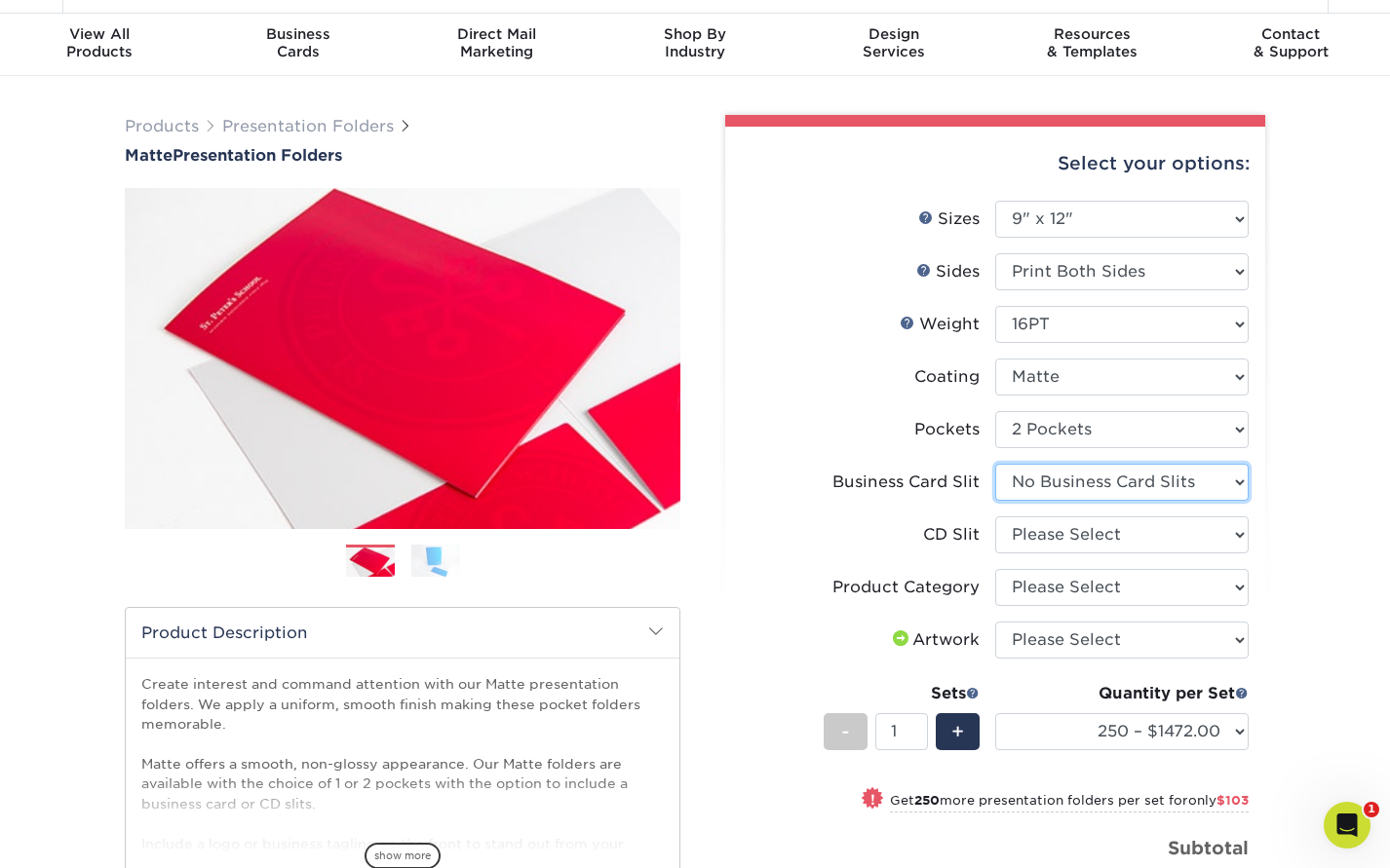
click at [995, 464] on select "Please Select No Business Card Slits On Both Pockets - Horizontal On Both Pocke…" at bounding box center [1121, 483] width 253 height 37
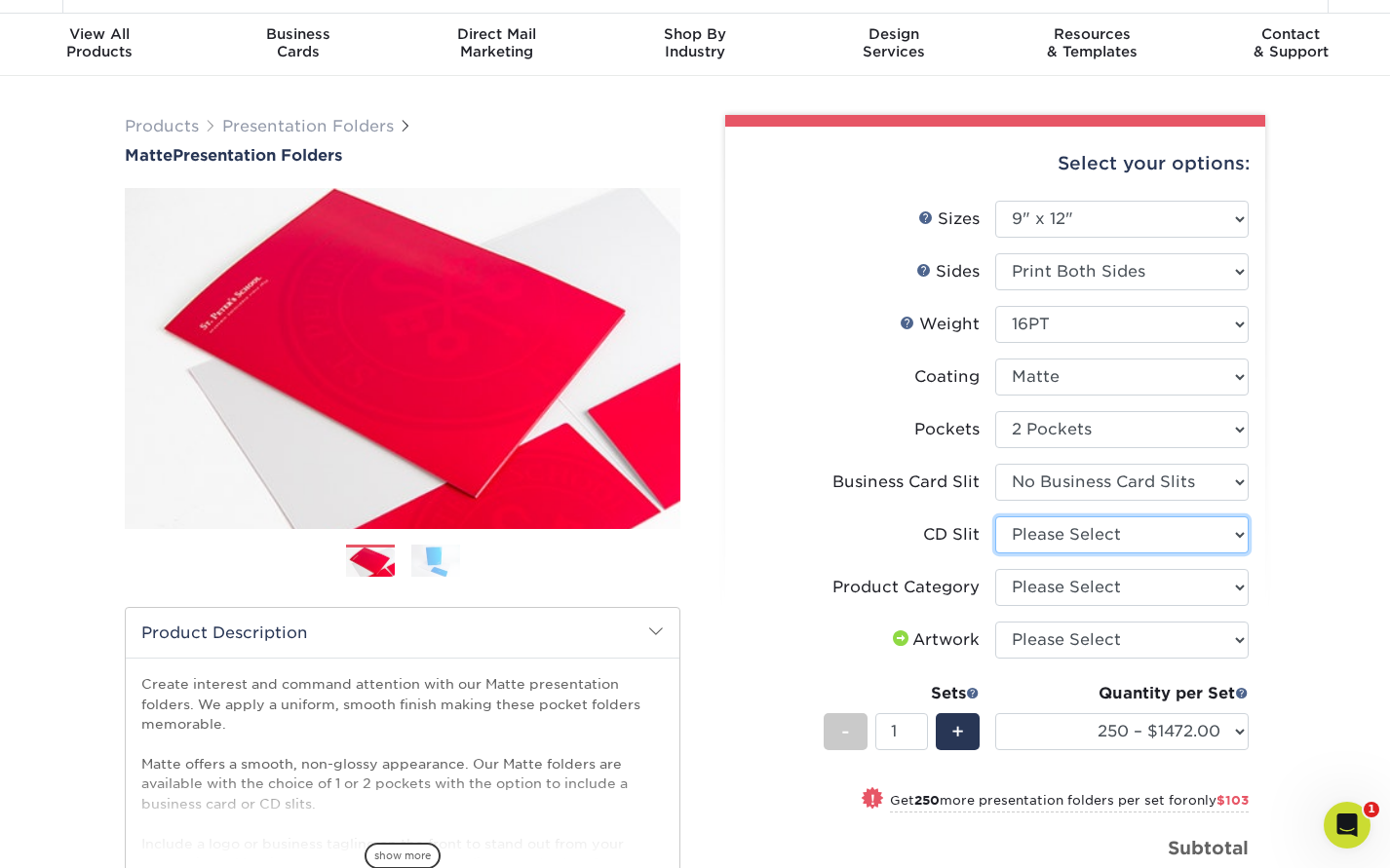
click at [1081, 526] on select "Please Select No CD Slit On the Left (Front) Pocket On the Right (Back) Pocket" at bounding box center [1121, 535] width 253 height 37
select select "a092264a-7428-4d8e-b024-417dbebc6e25"
click at [995, 516] on select "Please Select No CD Slit On the Left (Front) Pocket On the Right (Back) Pocket" at bounding box center [1121, 535] width 253 height 37
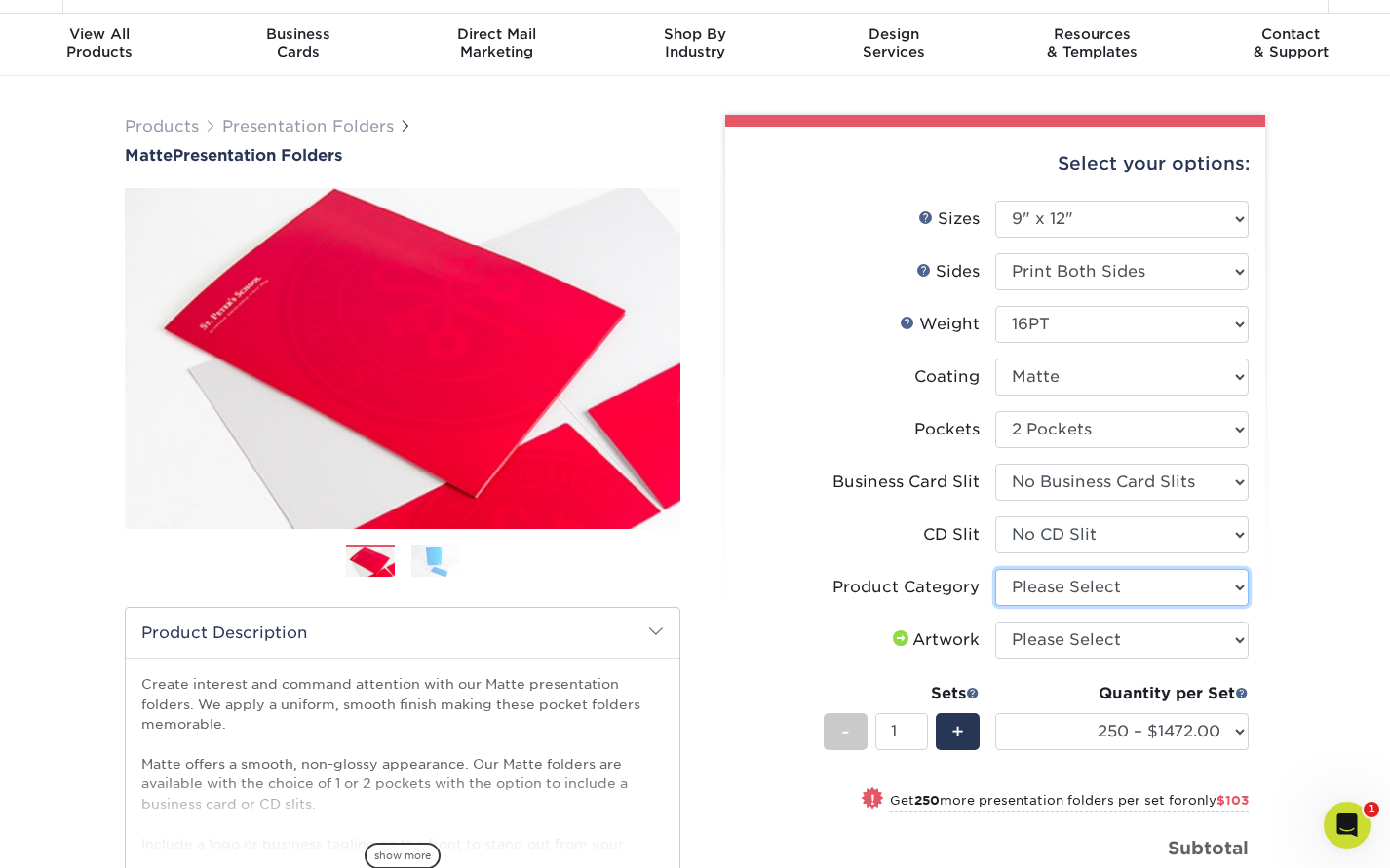
click at [1076, 586] on select "Please Select Presentation Folders" at bounding box center [1121, 587] width 253 height 37
select select "57f7a581-ec4a-49d7-930d-eb044a1d12ac"
click at [995, 569] on select "Please Select Presentation Folders" at bounding box center [1121, 587] width 253 height 37
click at [1120, 639] on select "Please Select I will upload files I need a design - $75" at bounding box center [1121, 640] width 253 height 37
select select "upload"
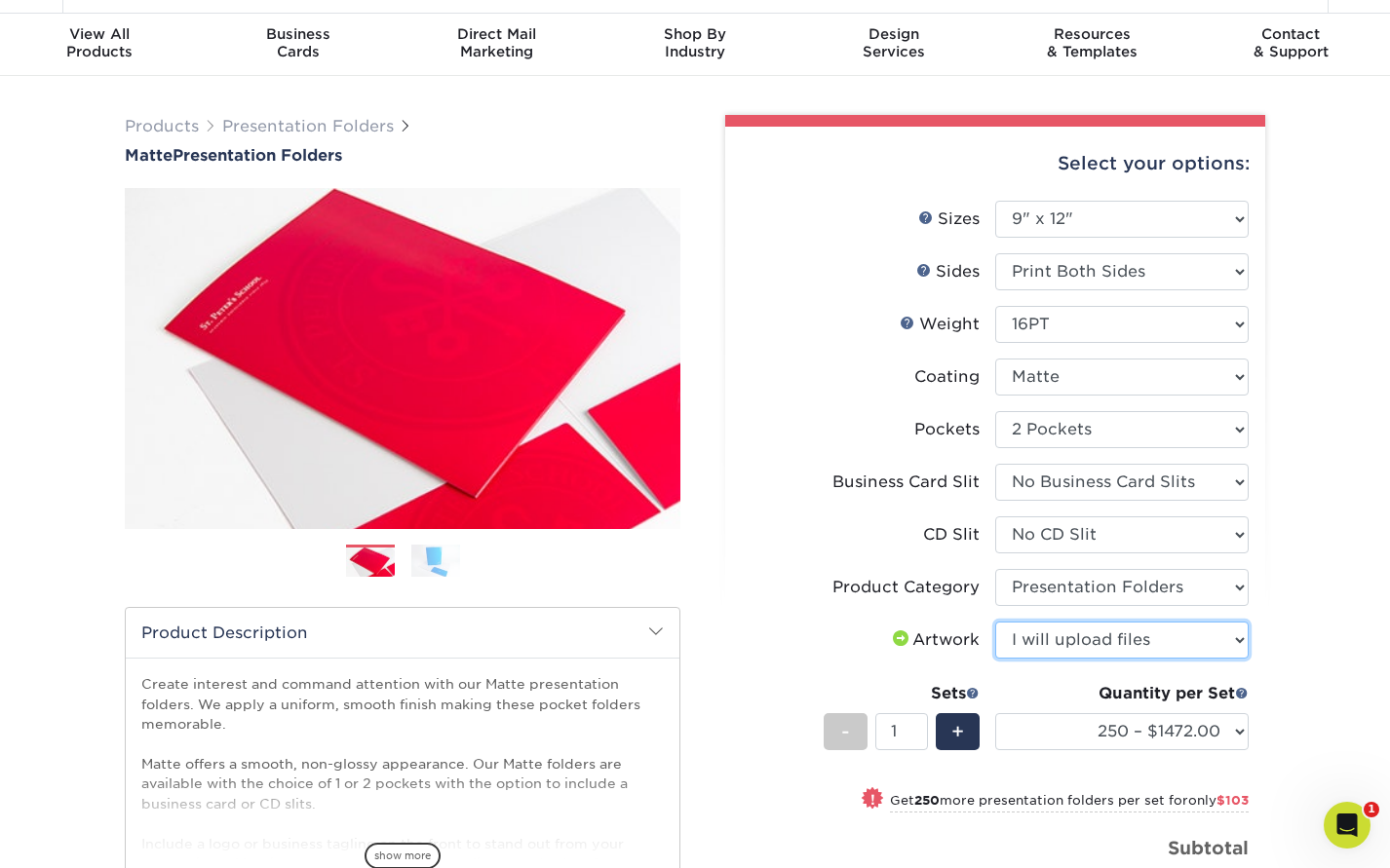
click at [995, 622] on select "Please Select I will upload files I need a design - $75" at bounding box center [1121, 640] width 253 height 37
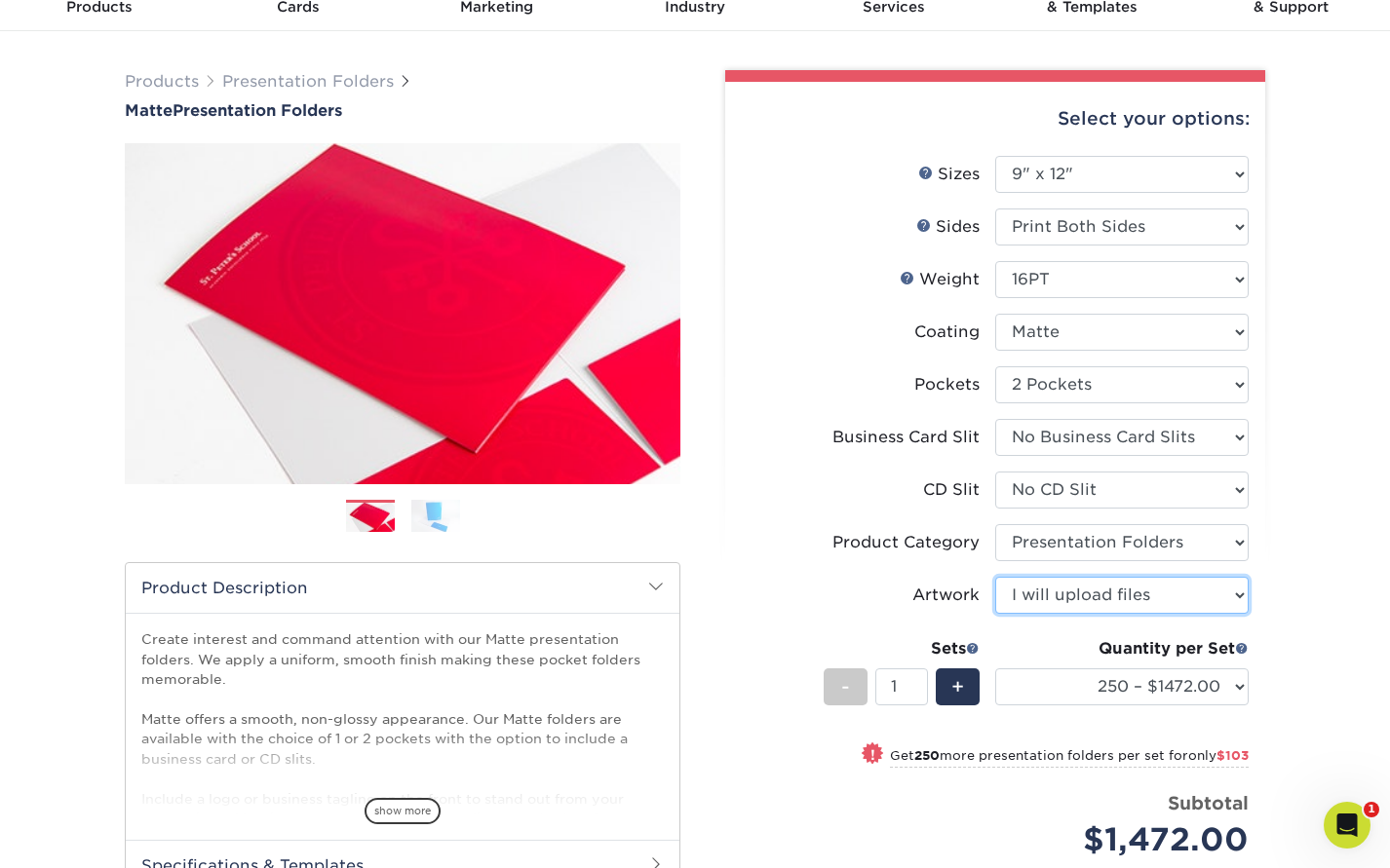
scroll to position [0, 0]
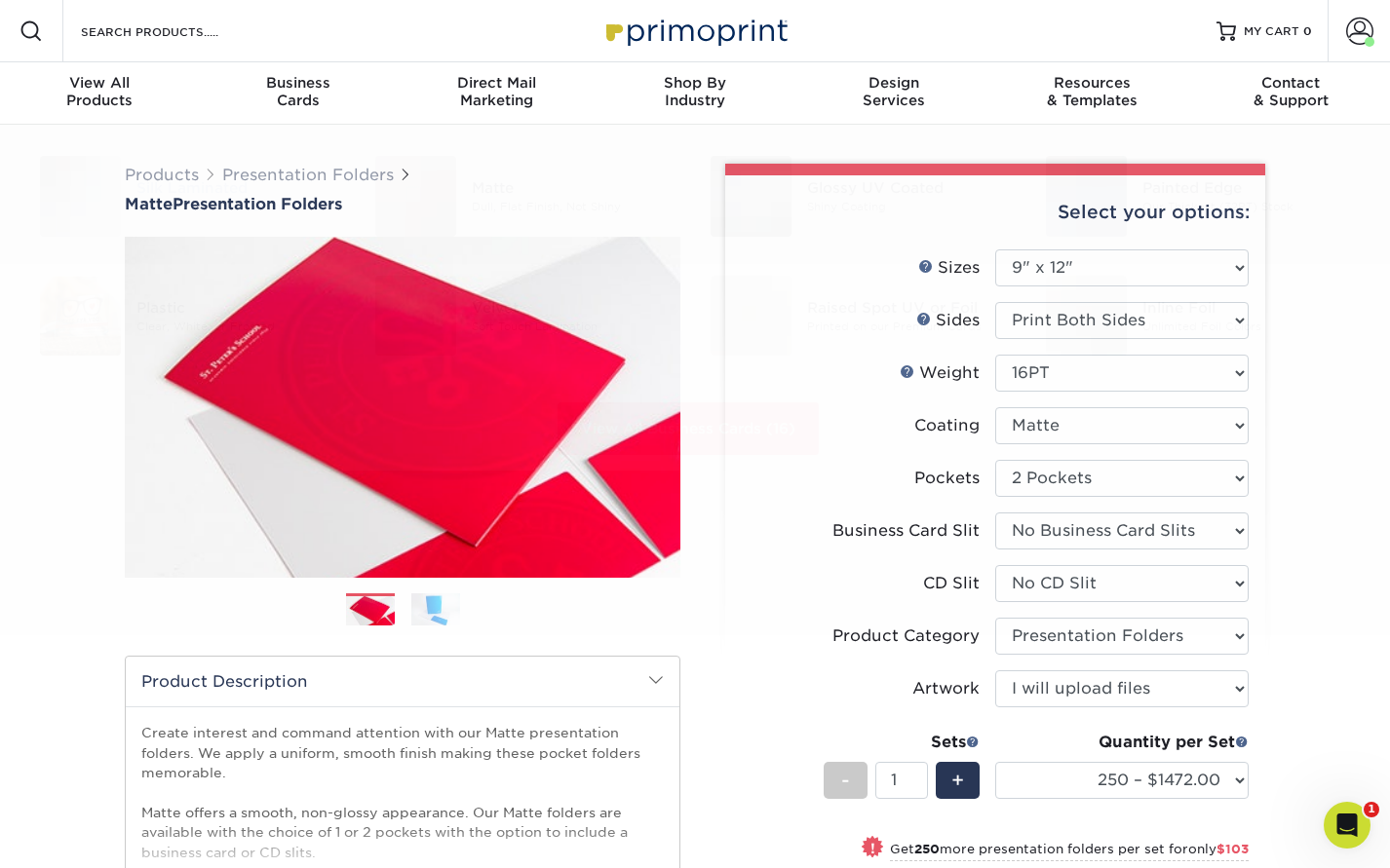
click at [284, 175] on link "Presentation Folders" at bounding box center [307, 174] width 171 height 19
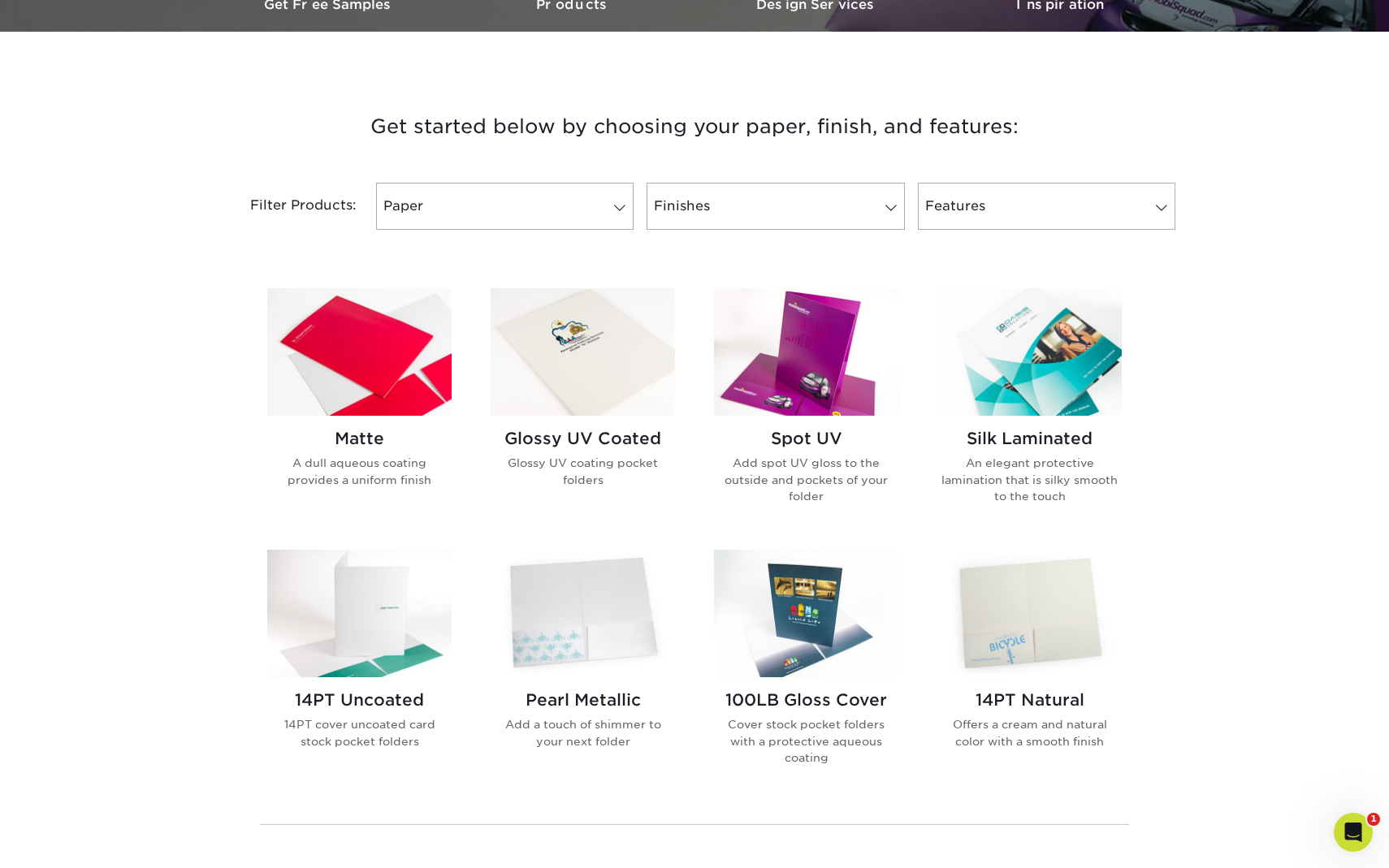
scroll to position [533, 0]
click at [1079, 360] on img at bounding box center [1030, 351] width 184 height 128
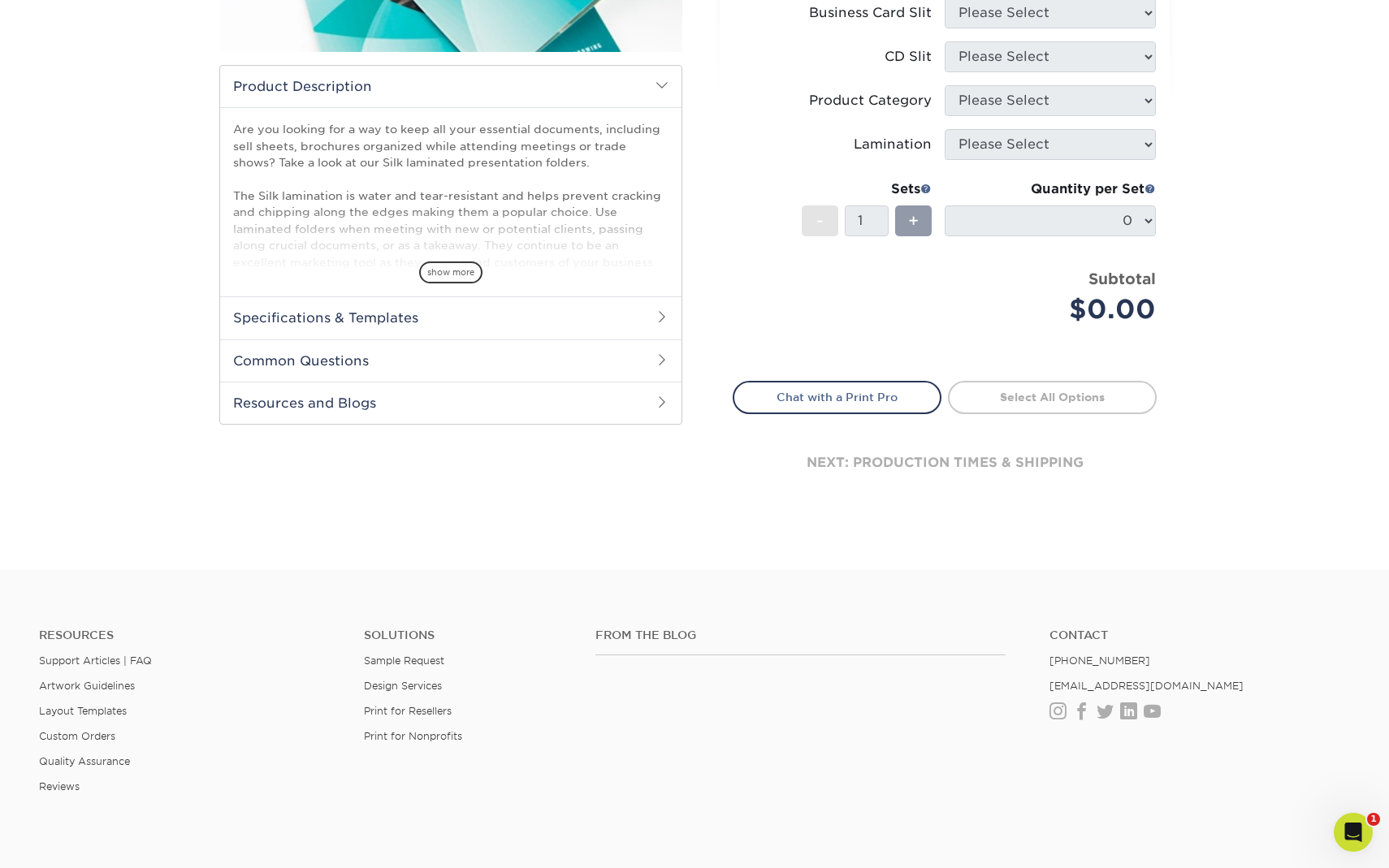
click at [454, 269] on span "show more" at bounding box center [451, 272] width 64 height 22
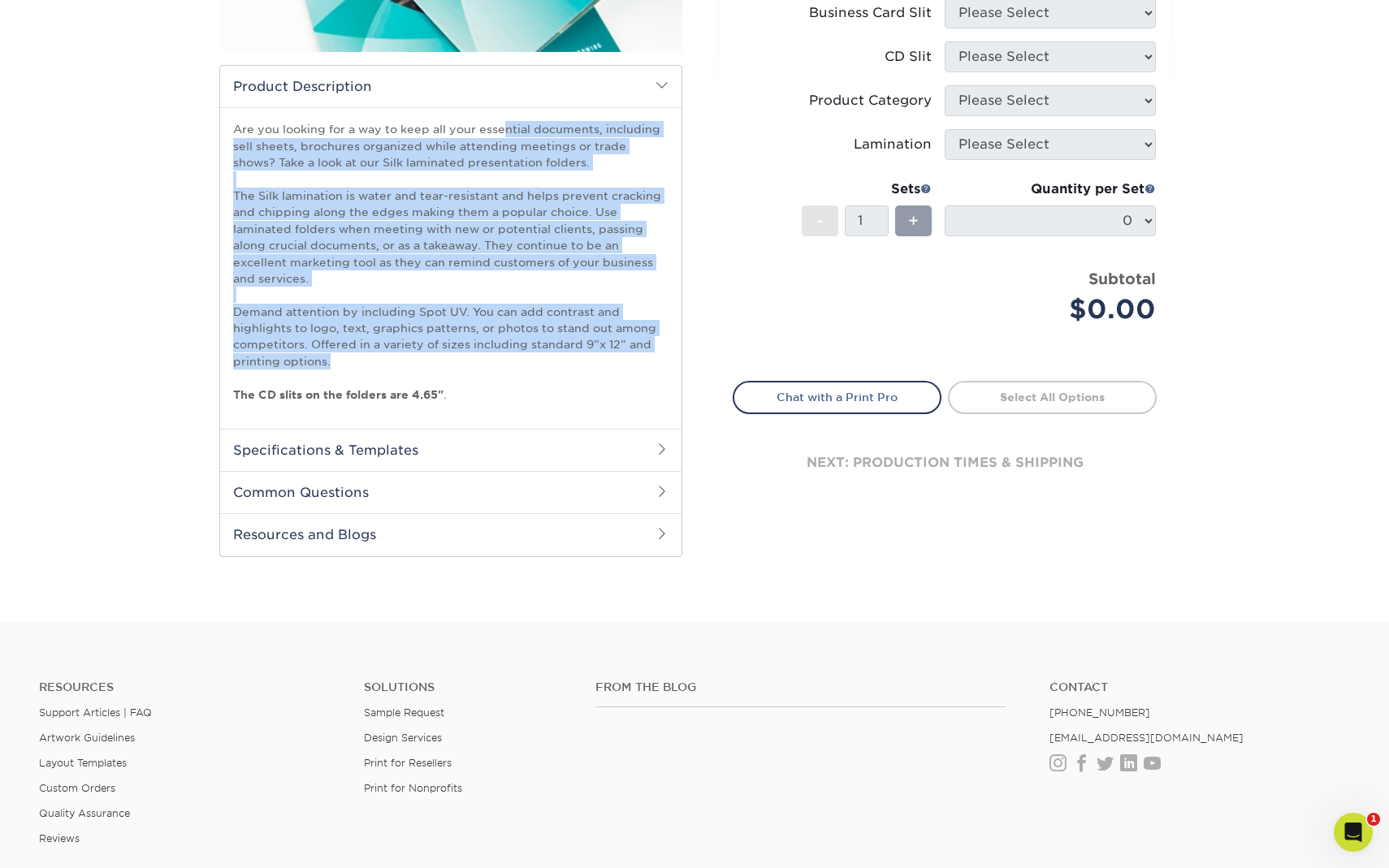
drag, startPoint x: 231, startPoint y: 128, endPoint x: 398, endPoint y: 355, distance: 281.8
click at [398, 355] on div "Are you looking for a way to keep all your essential documents, including sell …" at bounding box center [451, 268] width 461 height 322
copy p "Are you looking for a way to keep all your essential documents, including sell …"
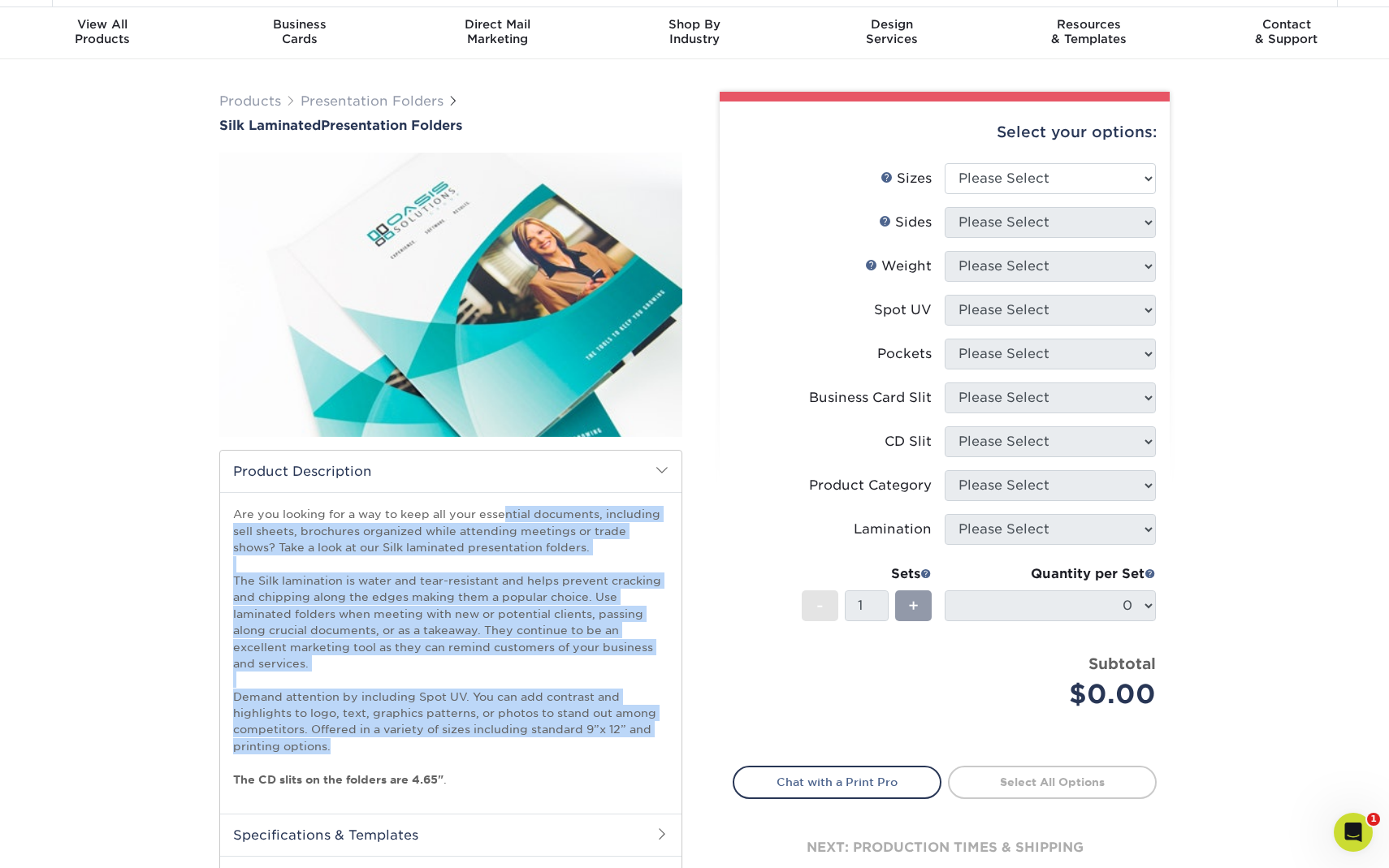
scroll to position [51, 0]
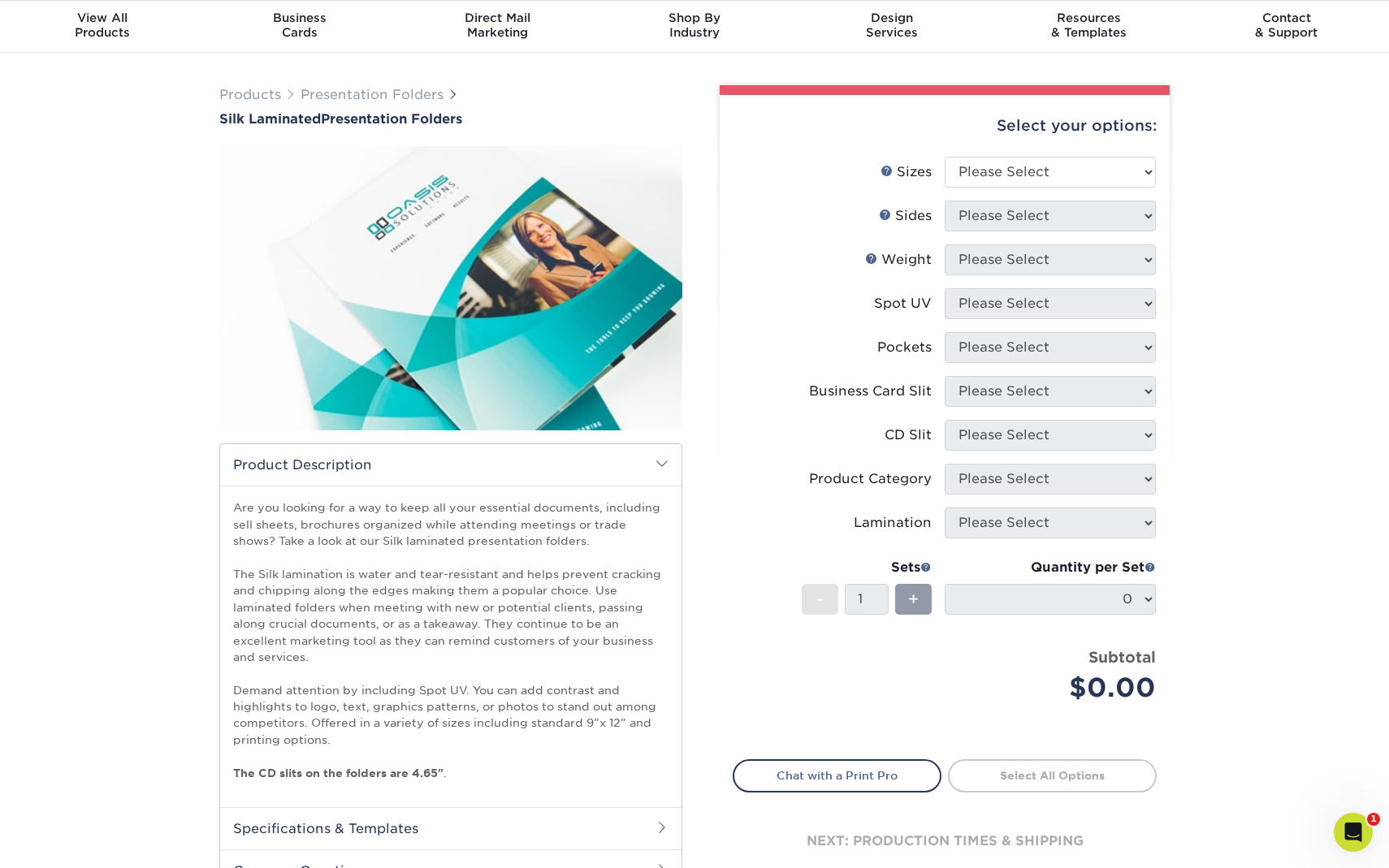
click at [397, 581] on p "Are you looking for a way to keep all your essential documents, including sell …" at bounding box center [451, 640] width 435 height 282
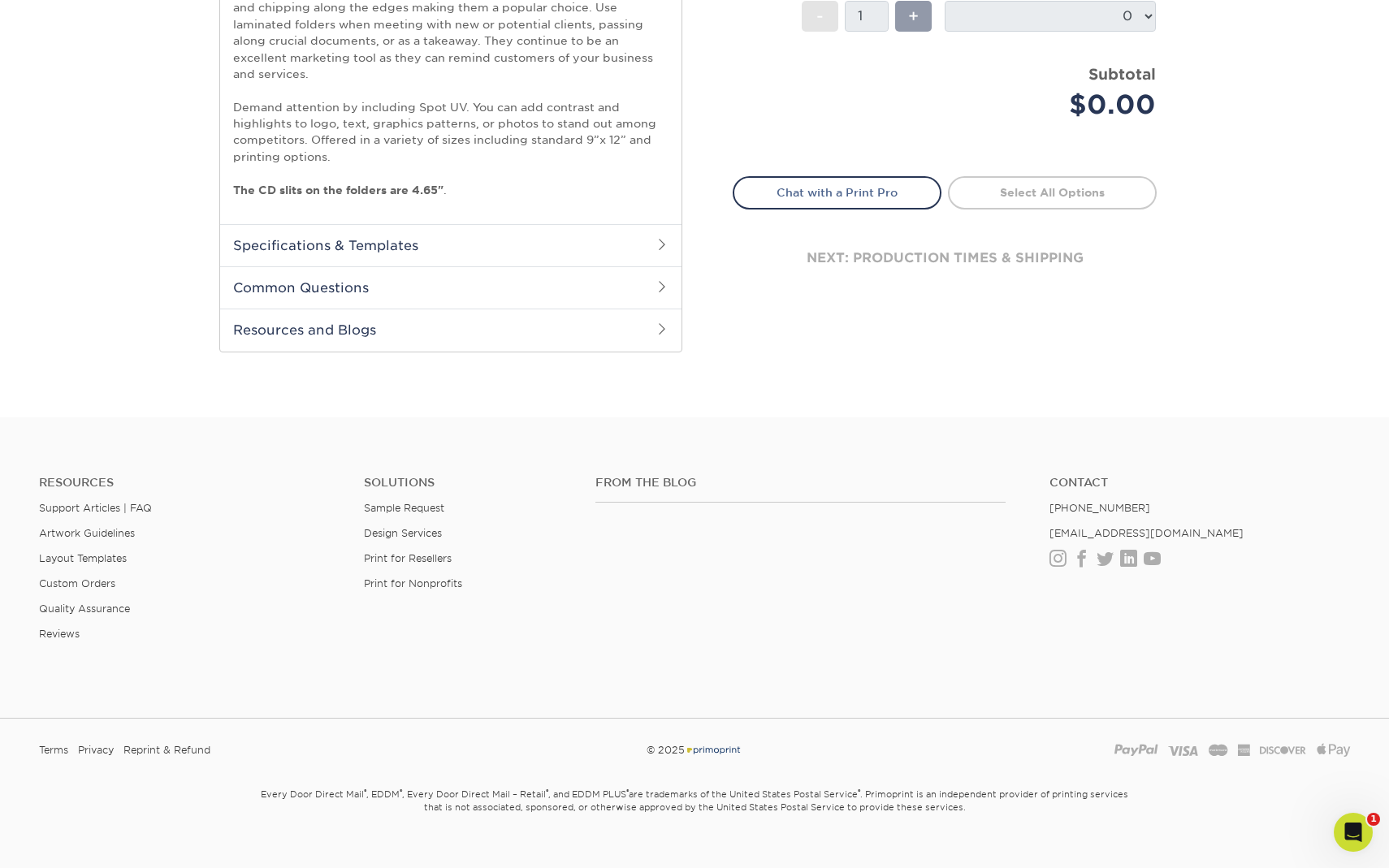
scroll to position [659, 0]
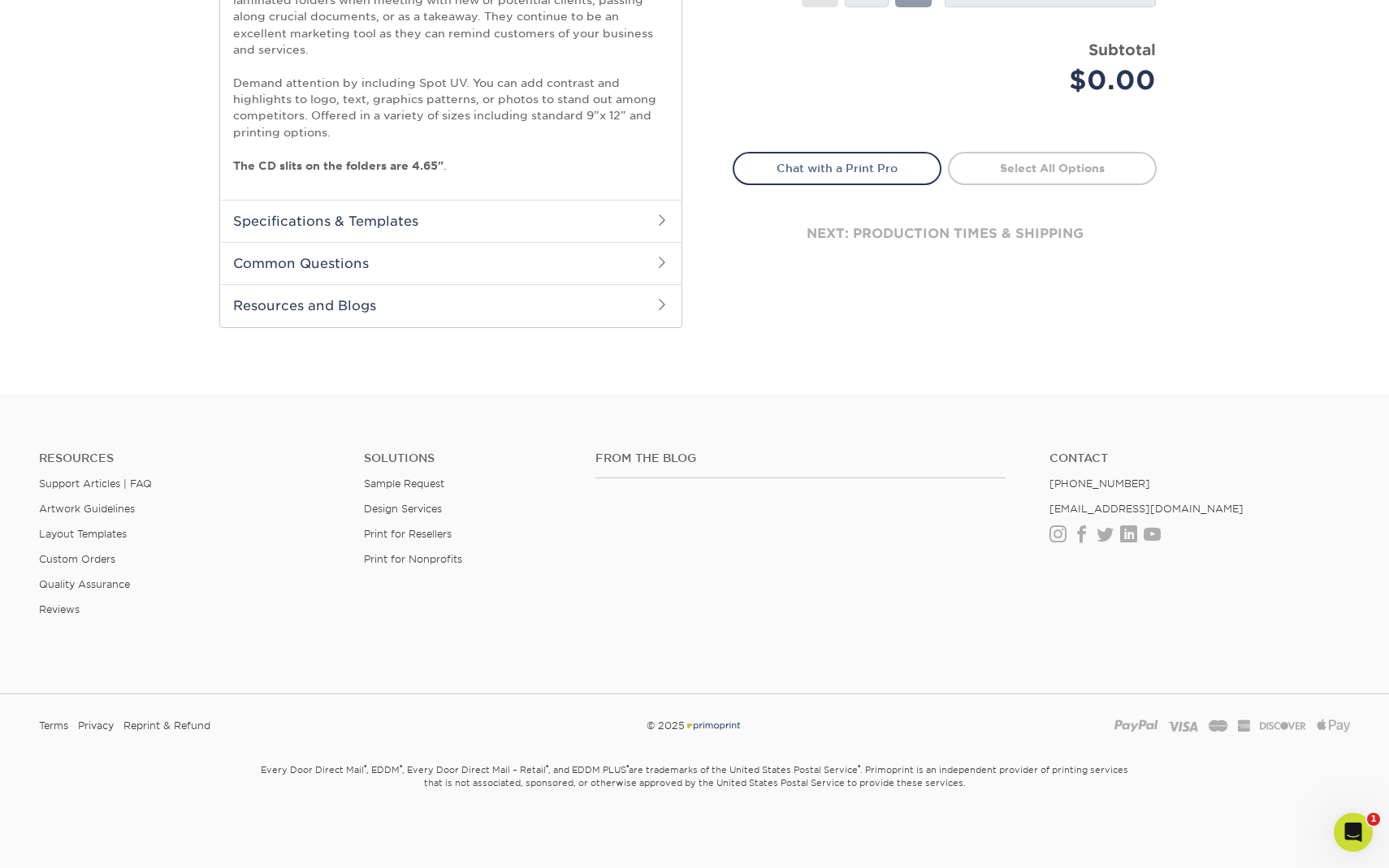
click at [296, 312] on h2 "Resources and Blogs" at bounding box center [451, 305] width 461 height 42
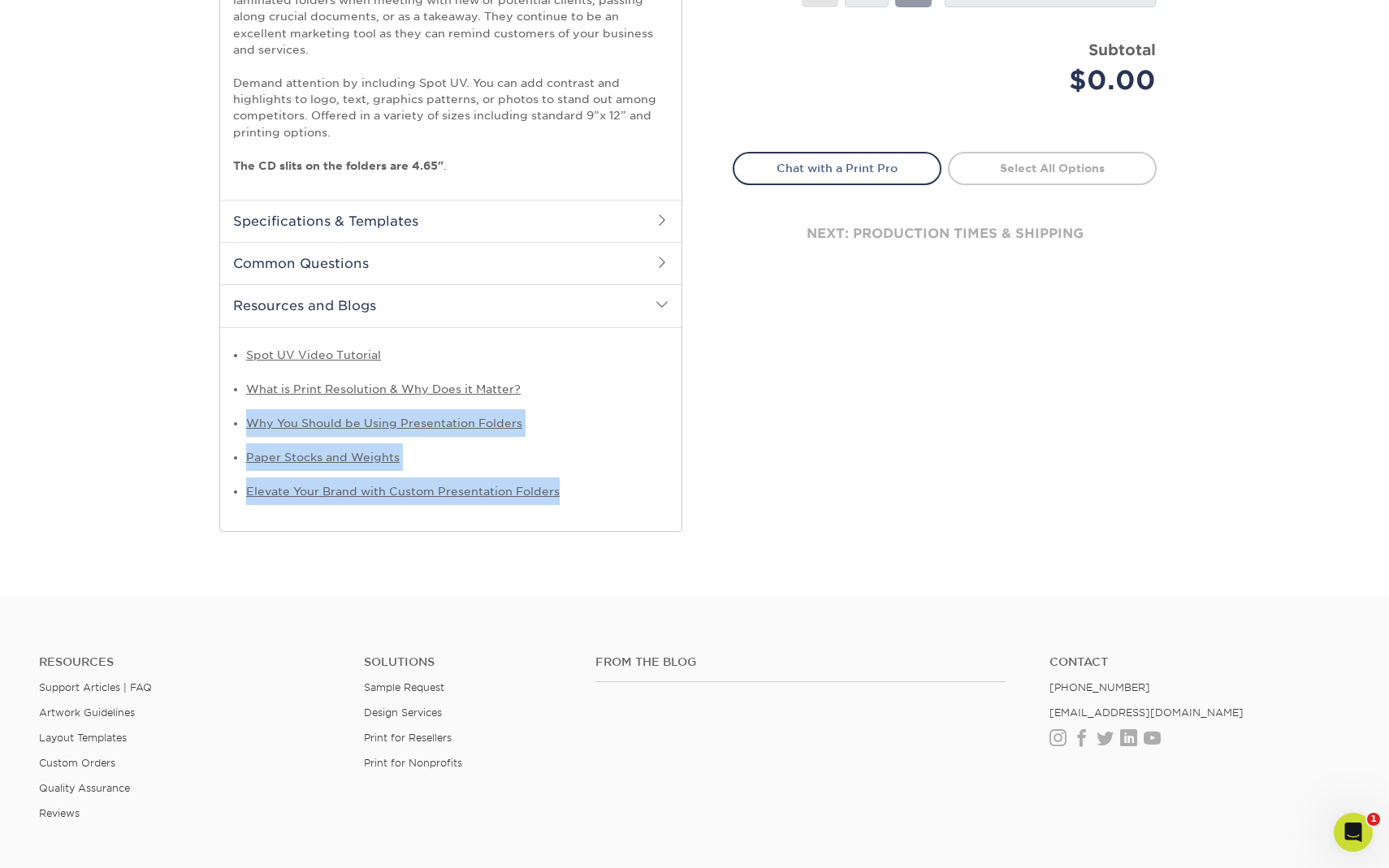
drag, startPoint x: 156, startPoint y: 410, endPoint x: 579, endPoint y: 550, distance: 445.6
click at [582, 553] on div "Products Presentation Folders Silk Laminated Presentation Folders /" at bounding box center [694, 21] width 1389 height 1151
copy ul "Why You Should be Using Presentation Folders Paper Stocks and Weights Elevate Y…"
drag, startPoint x: 205, startPoint y: 346, endPoint x: 586, endPoint y: 487, distance: 406.3
click at [586, 487] on div "Products Presentation Folders Silk Laminated Presentation Folders /" at bounding box center [694, 21] width 1389 height 1151
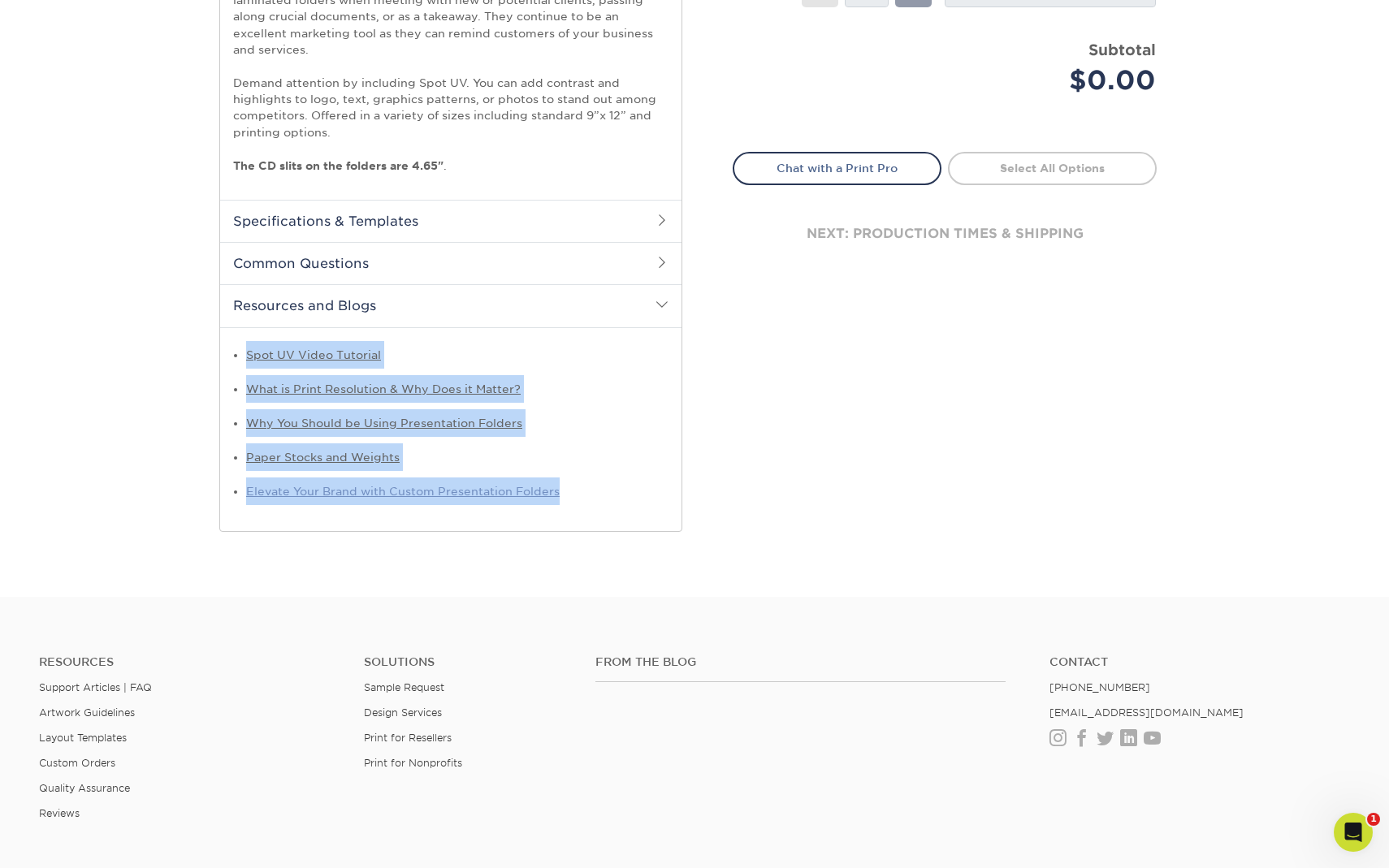
copy ul "Spot UV Video Tutorial What is Print Resolution & Why Does it Matter? Why You S…"
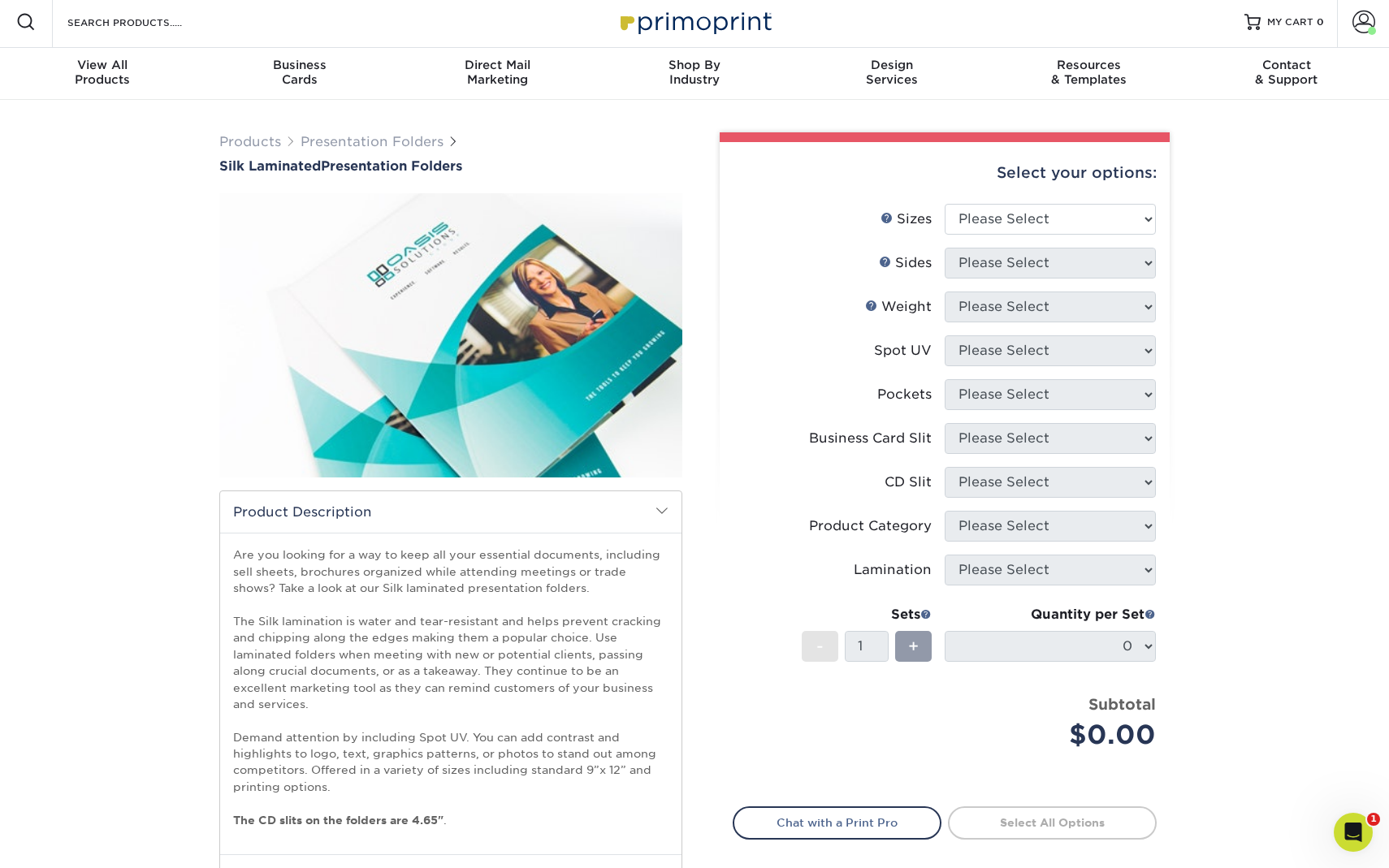
scroll to position [0, 0]
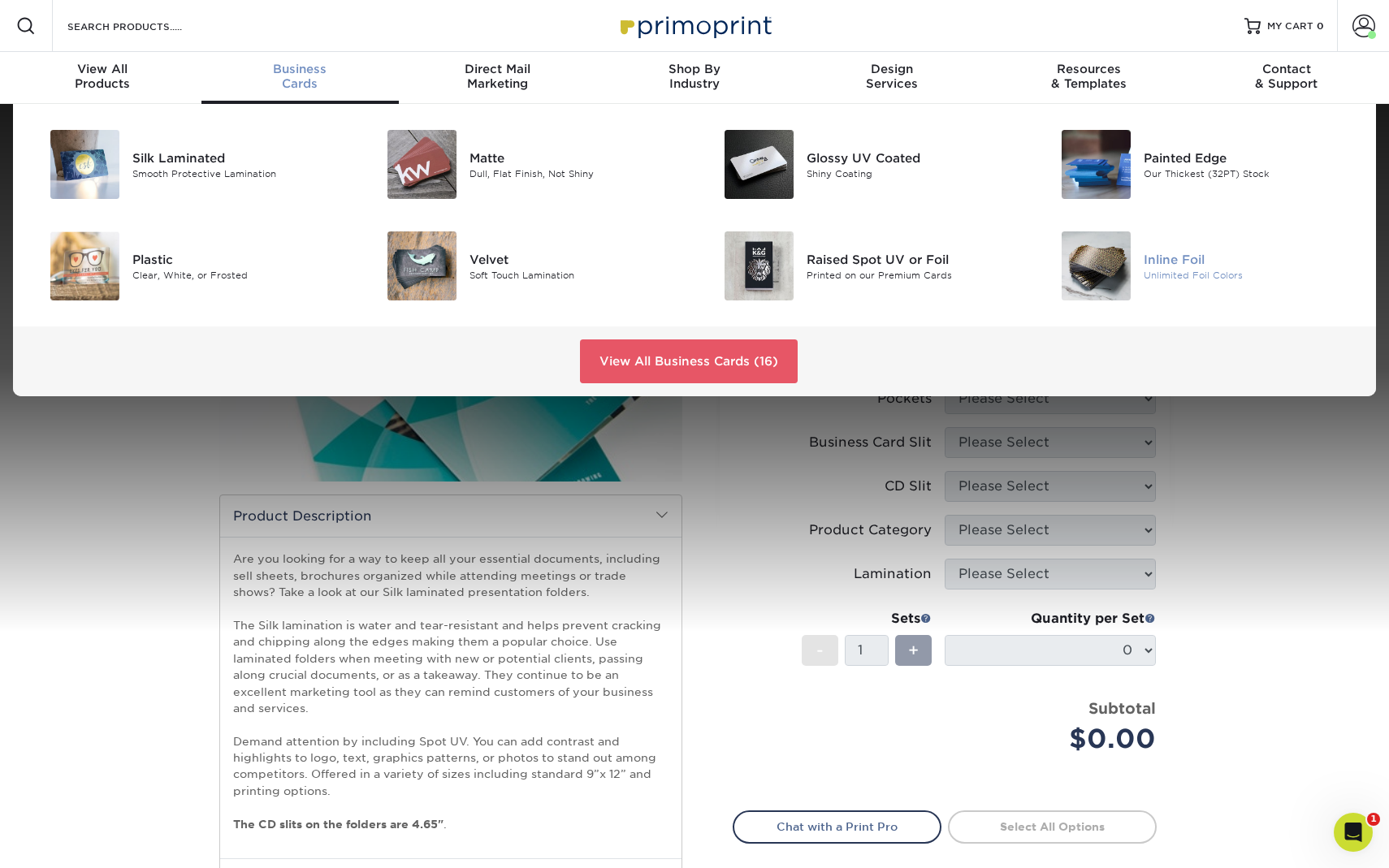
click at [1088, 253] on img at bounding box center [1096, 265] width 69 height 69
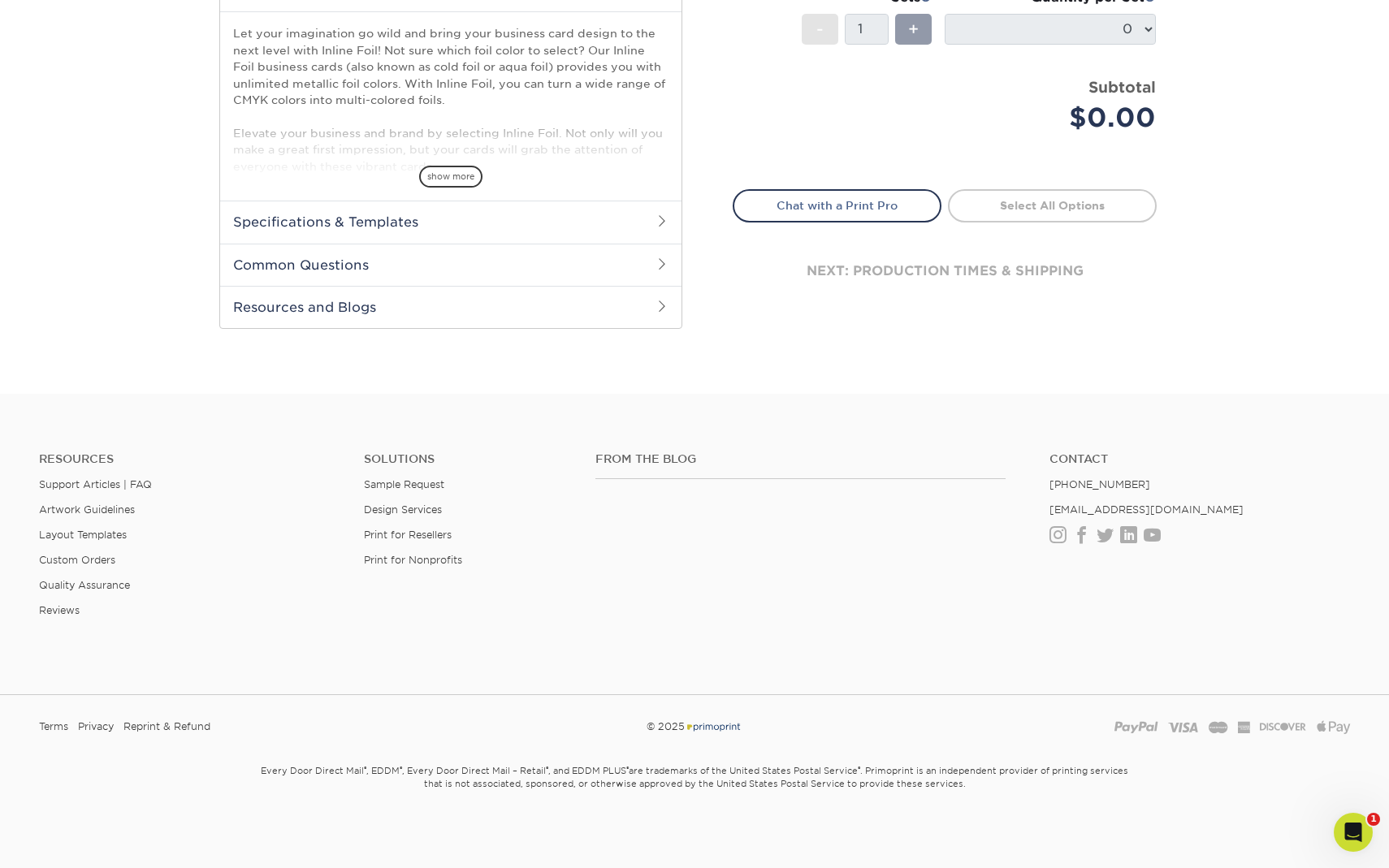
click at [292, 309] on h2 "Resources and Blogs" at bounding box center [451, 307] width 461 height 42
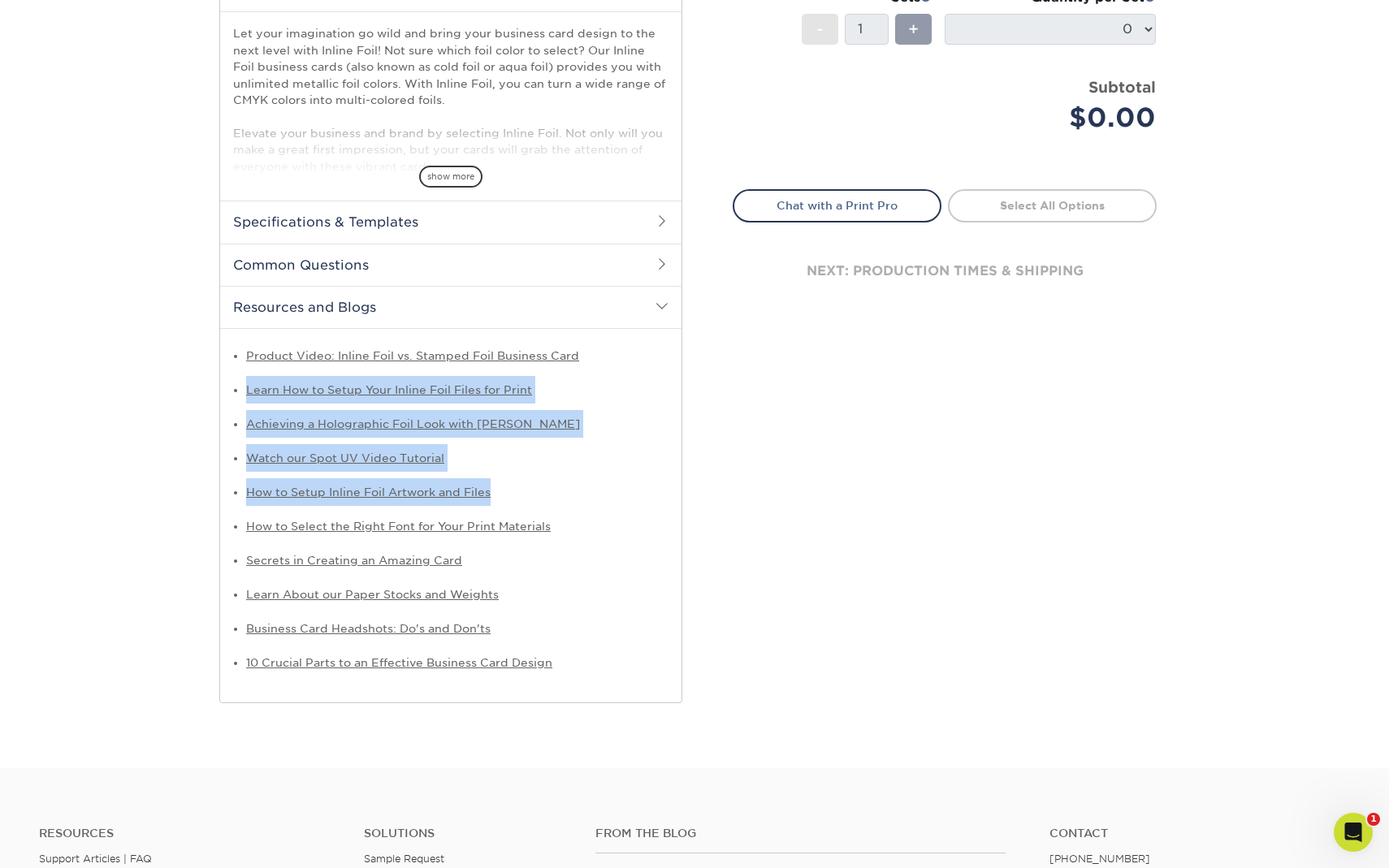
drag, startPoint x: 207, startPoint y: 386, endPoint x: 560, endPoint y: 488, distance: 367.4
click at [560, 488] on div "Products Business Cards Inline Foil Business Cards Previous Next" at bounding box center [451, 131] width 487 height 1144
copy ul "Learn How to Setup Your Inline Foil Files for Print Achieving a Holographic Foi…"
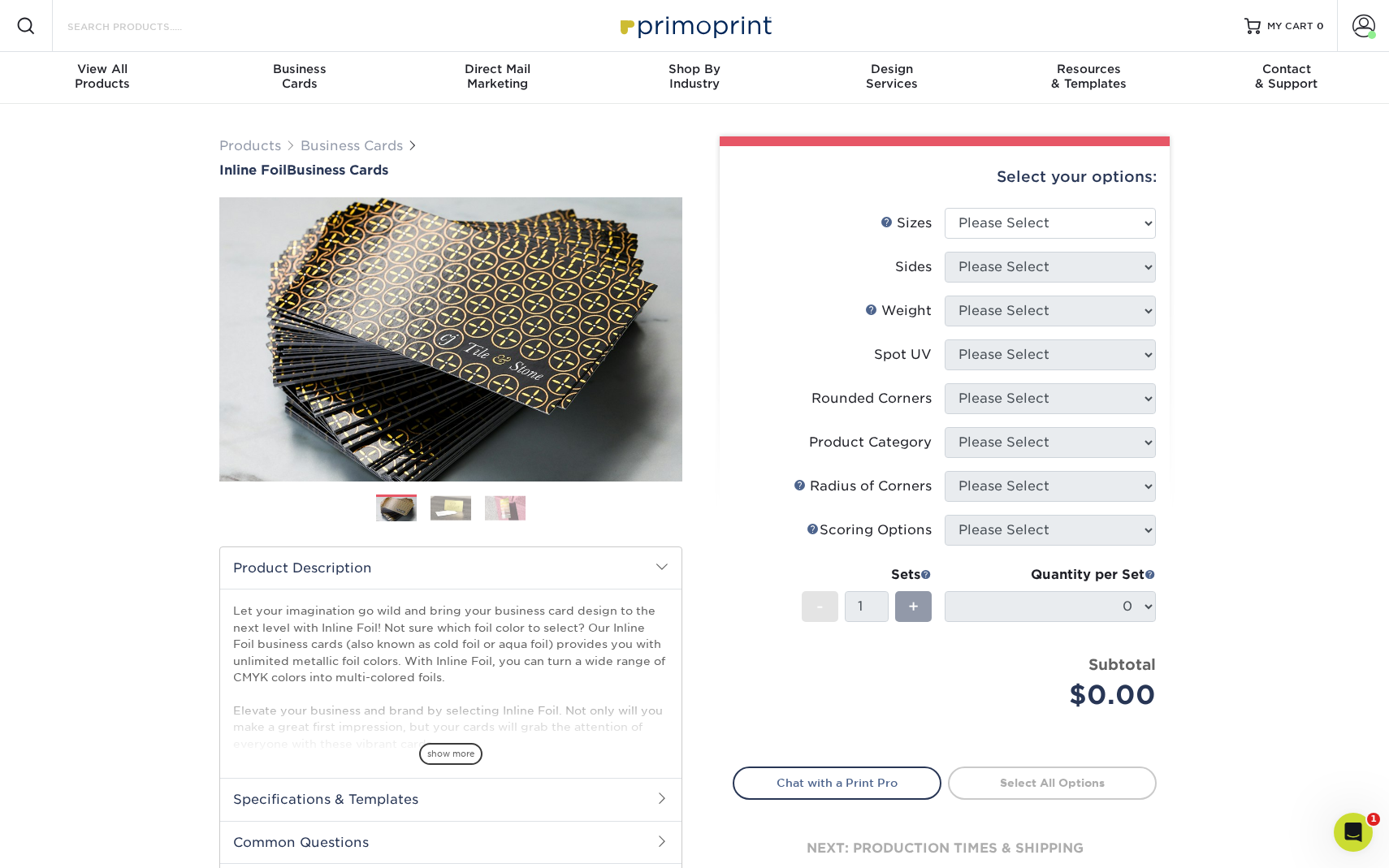
click at [156, 35] on input "Search Products" at bounding box center [145, 26] width 158 height 20
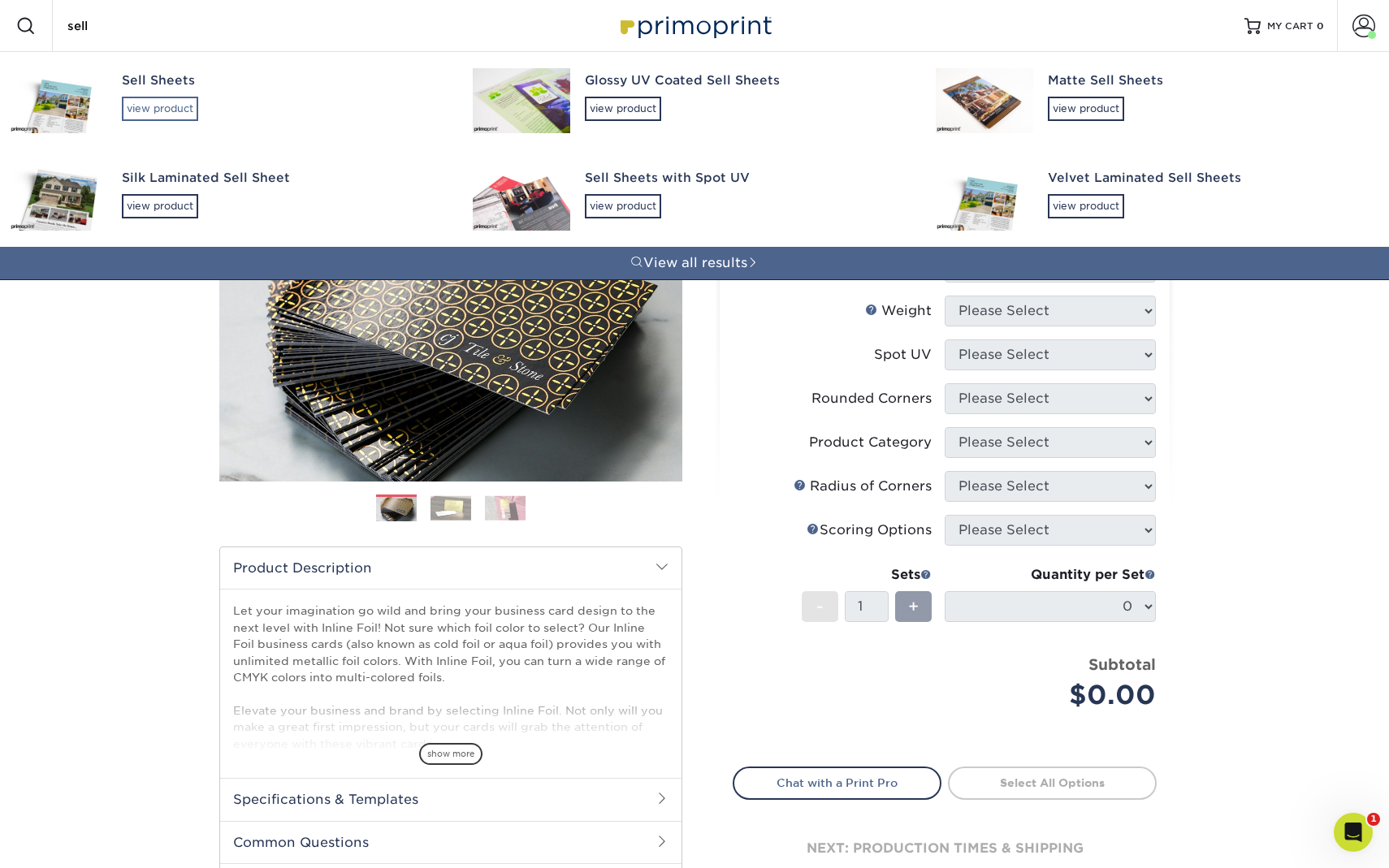
type input "sell"
click at [147, 99] on div "view product" at bounding box center [160, 109] width 77 height 24
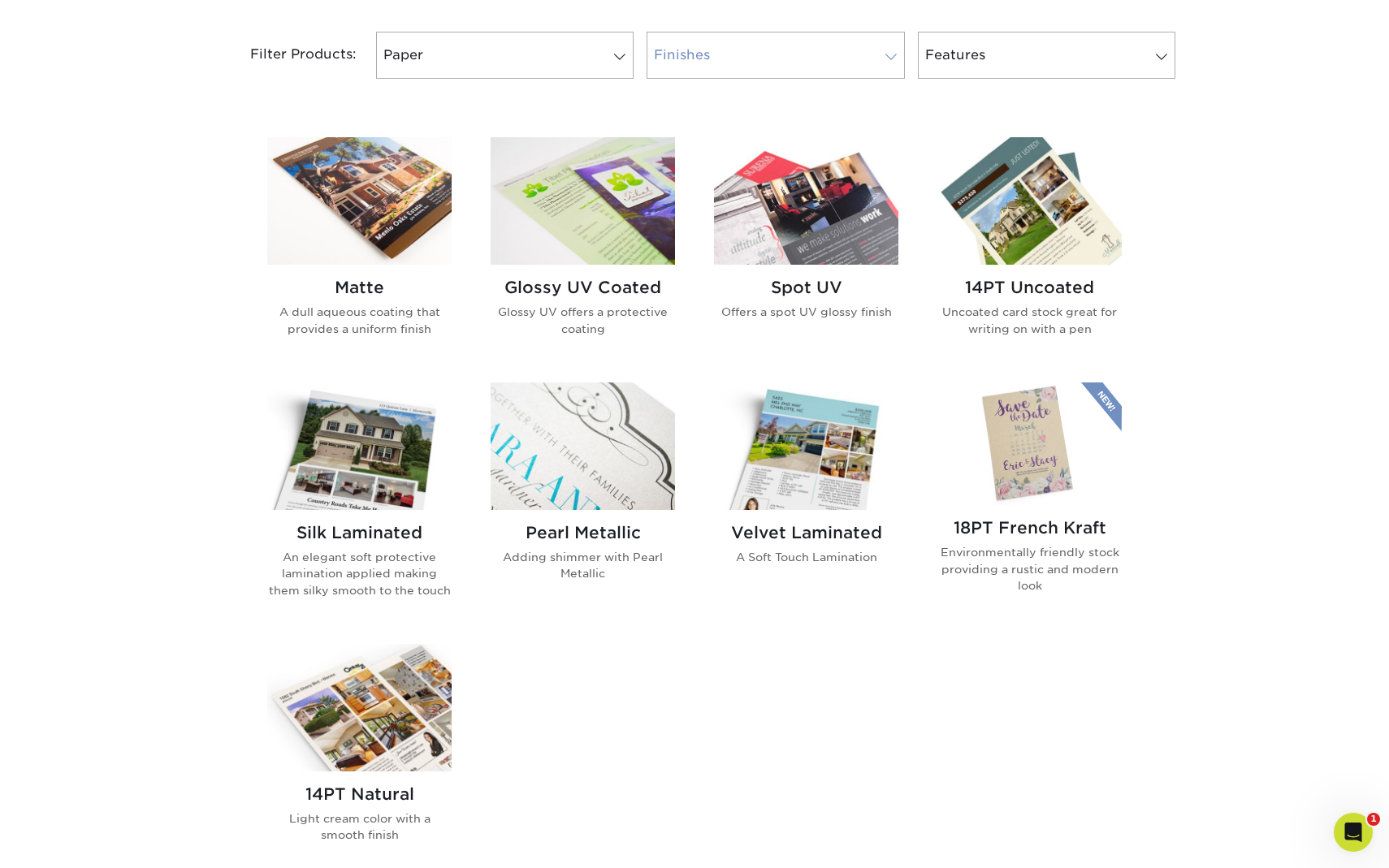
scroll to position [794, 0]
